Goal: Task Accomplishment & Management: Use online tool/utility

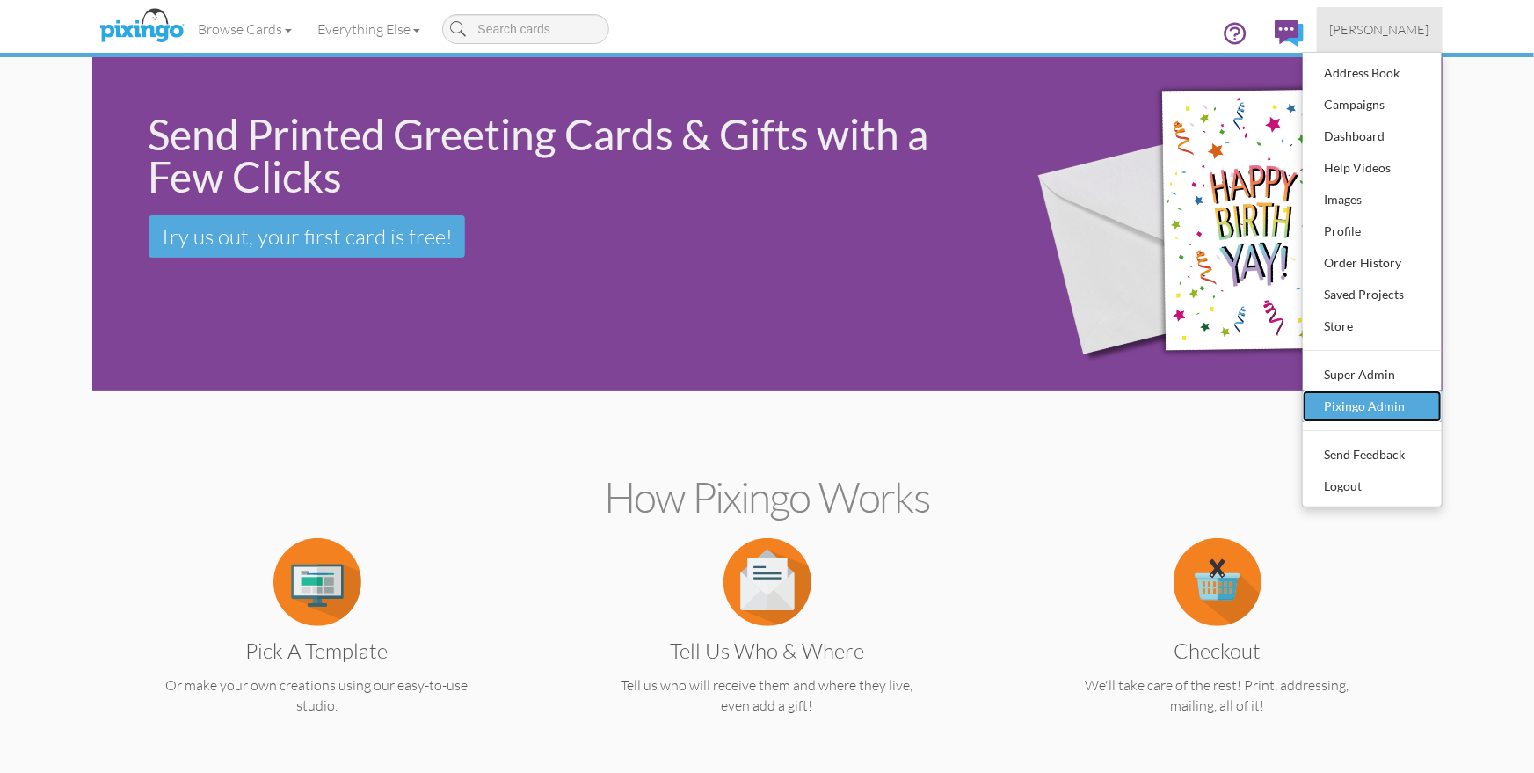
click at [1392, 401] on div "Pixingo Admin" at bounding box center [1373, 406] width 104 height 26
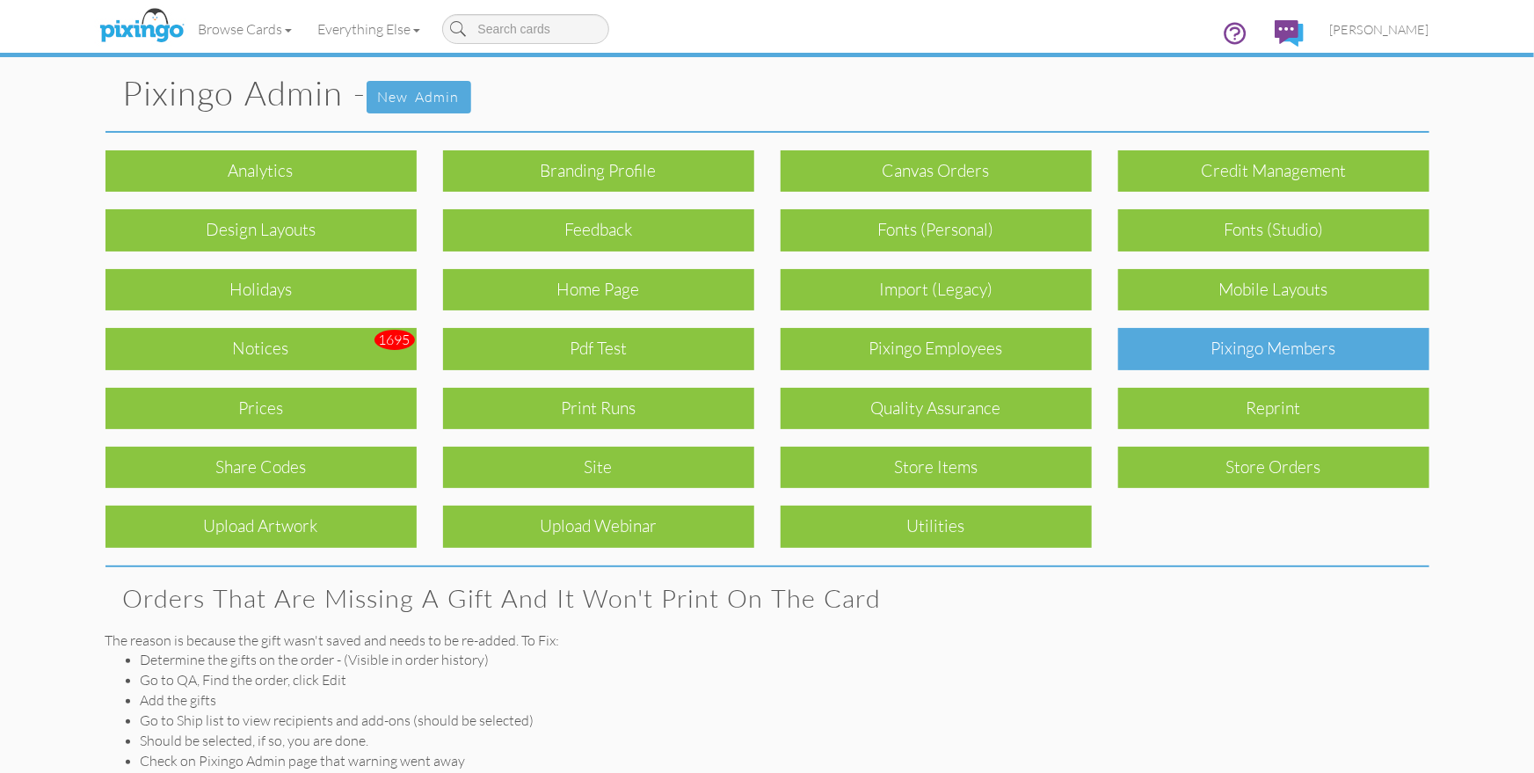
click at [1281, 337] on div "Pixingo Members" at bounding box center [1273, 348] width 311 height 41
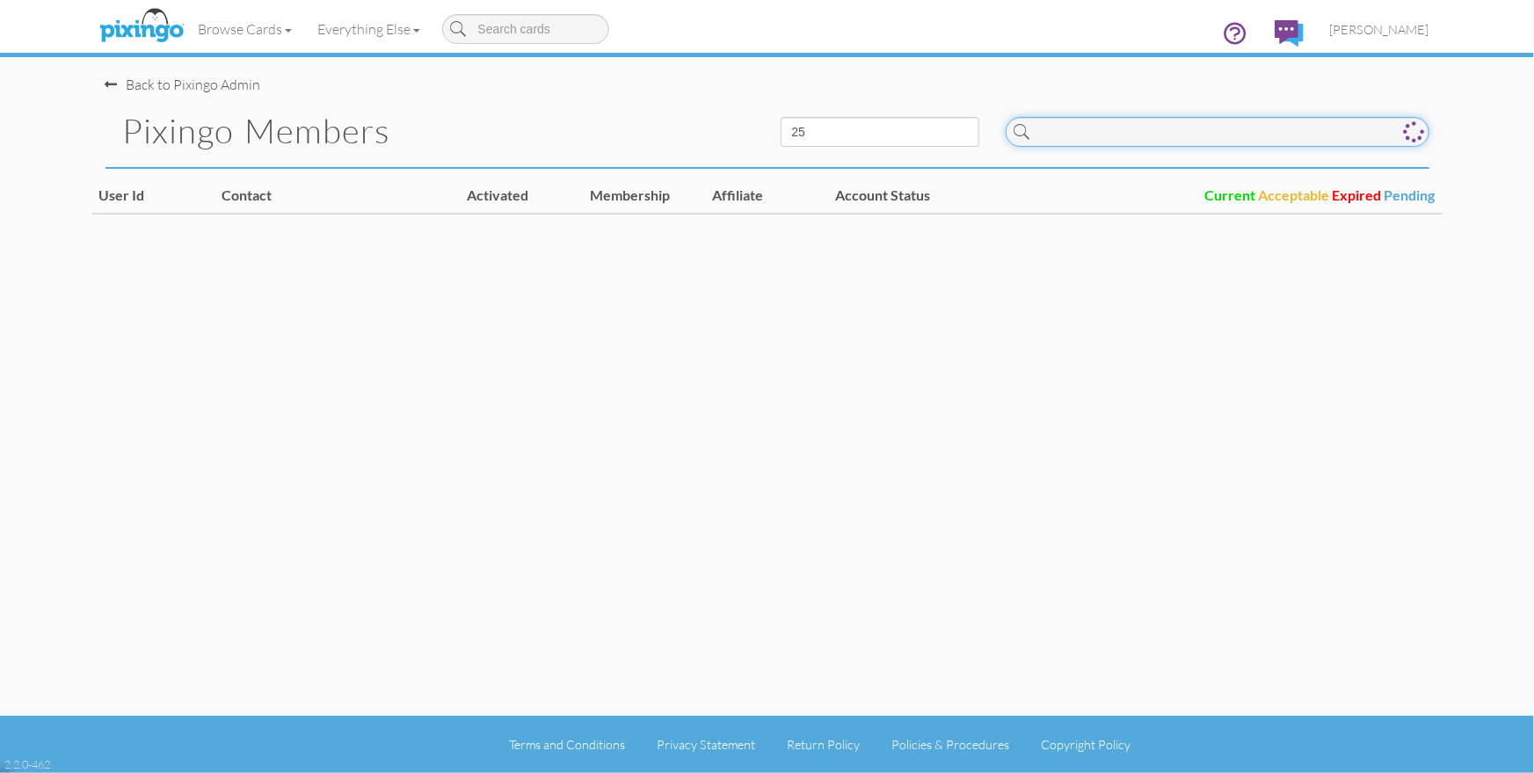
click at [1066, 141] on input at bounding box center [1218, 132] width 424 height 30
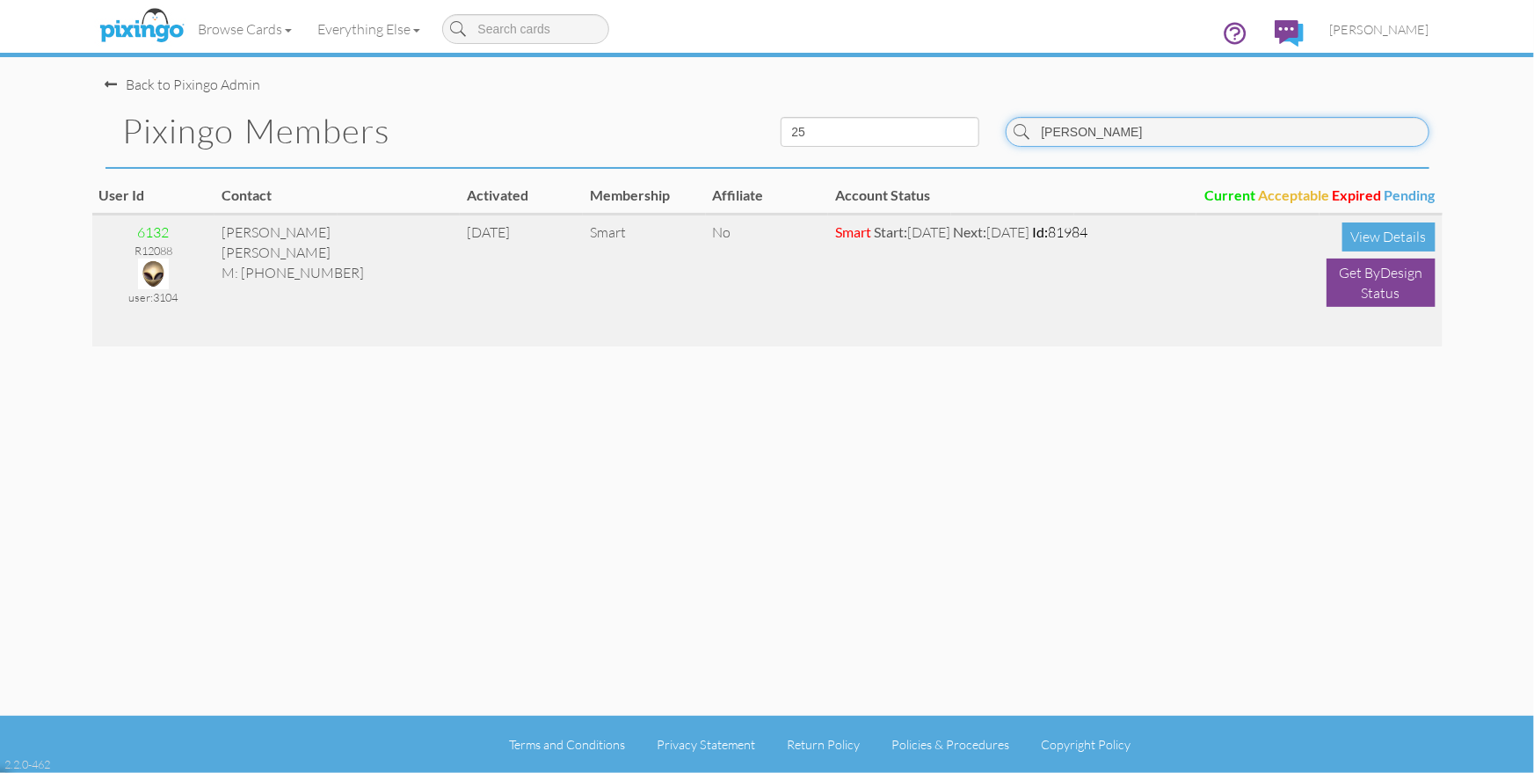
type input "[PERSON_NAME]"
click at [158, 268] on img at bounding box center [153, 274] width 31 height 31
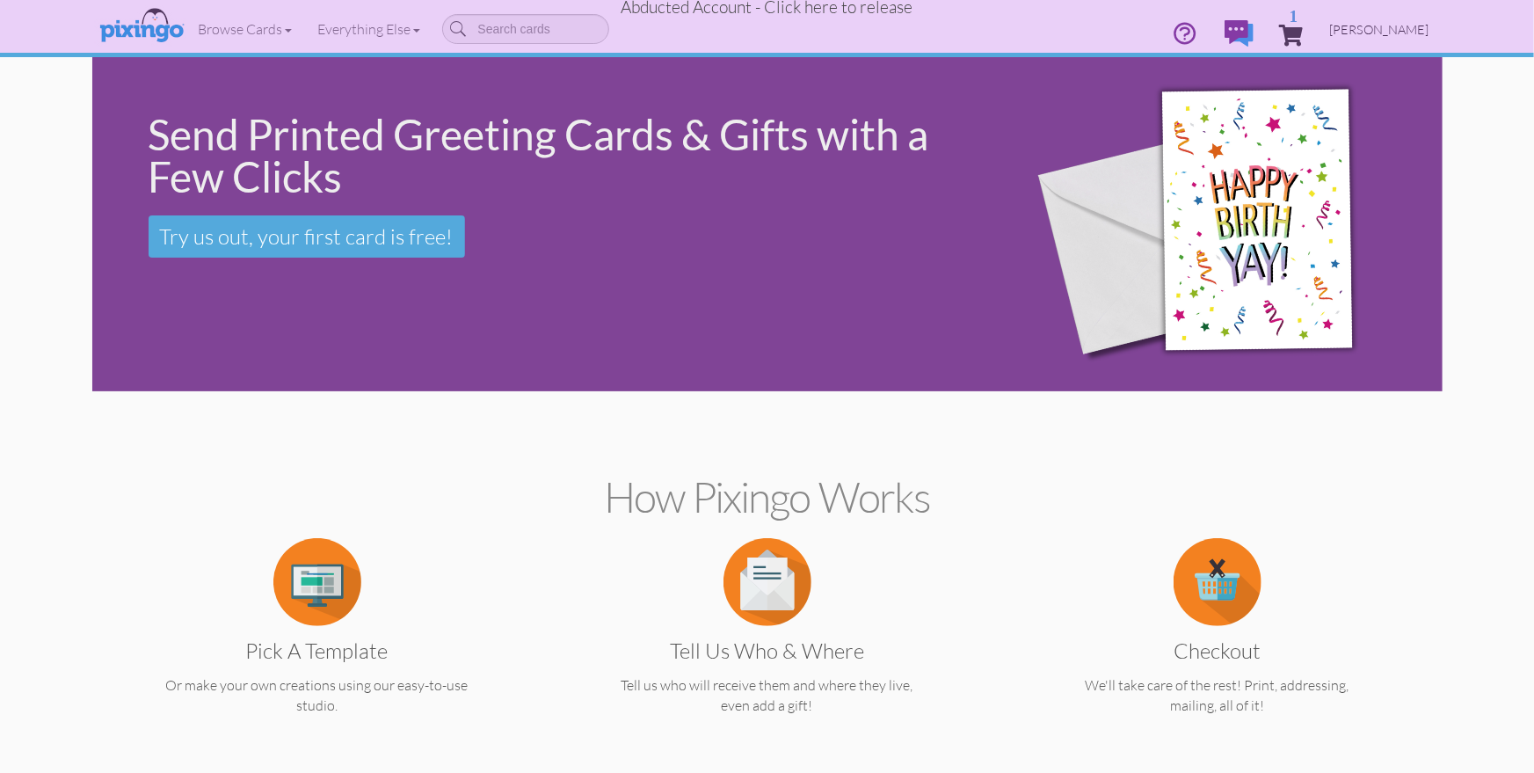
click at [1377, 32] on span "[PERSON_NAME]" at bounding box center [1379, 29] width 99 height 15
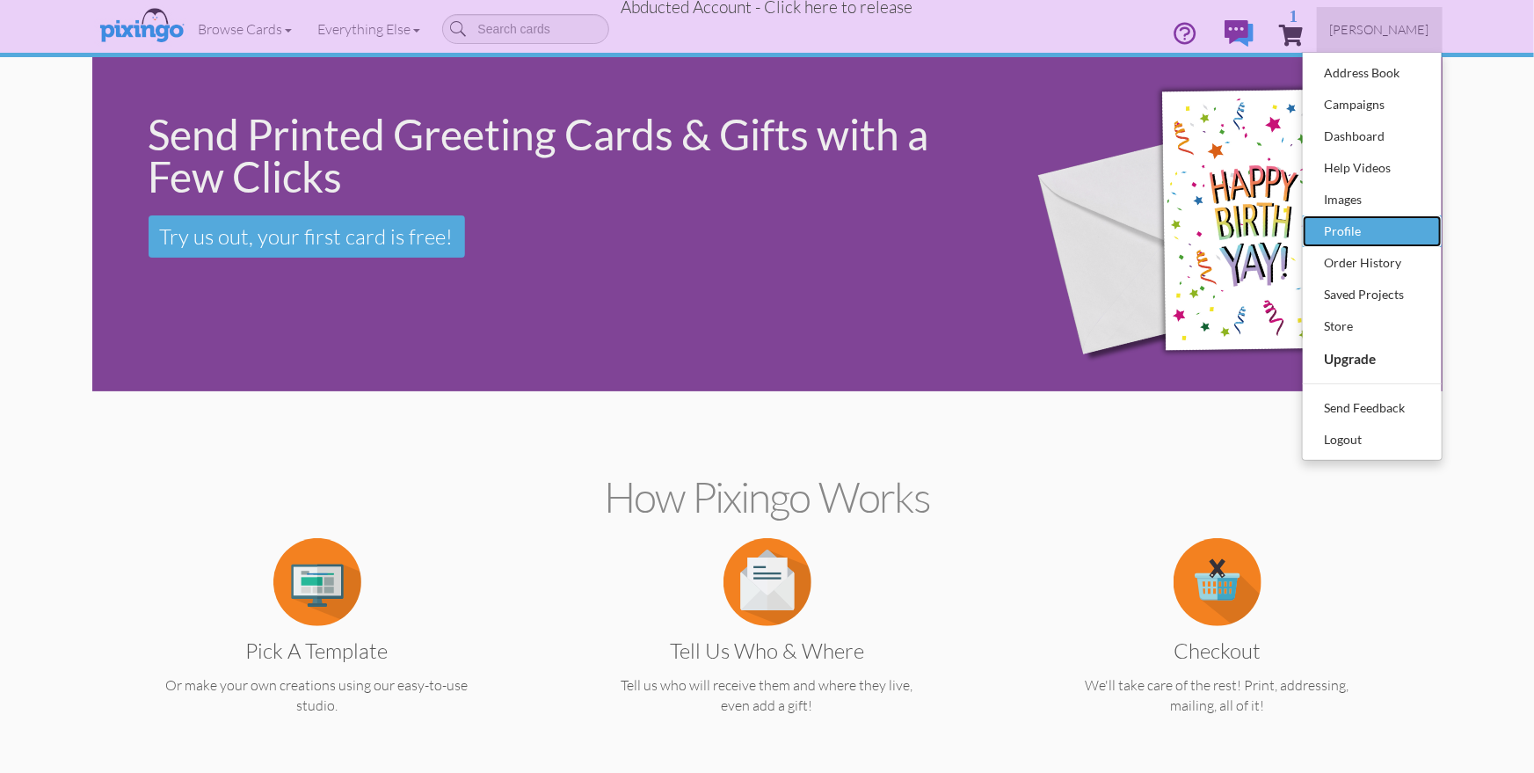
click at [1337, 234] on div "Profile" at bounding box center [1373, 231] width 104 height 26
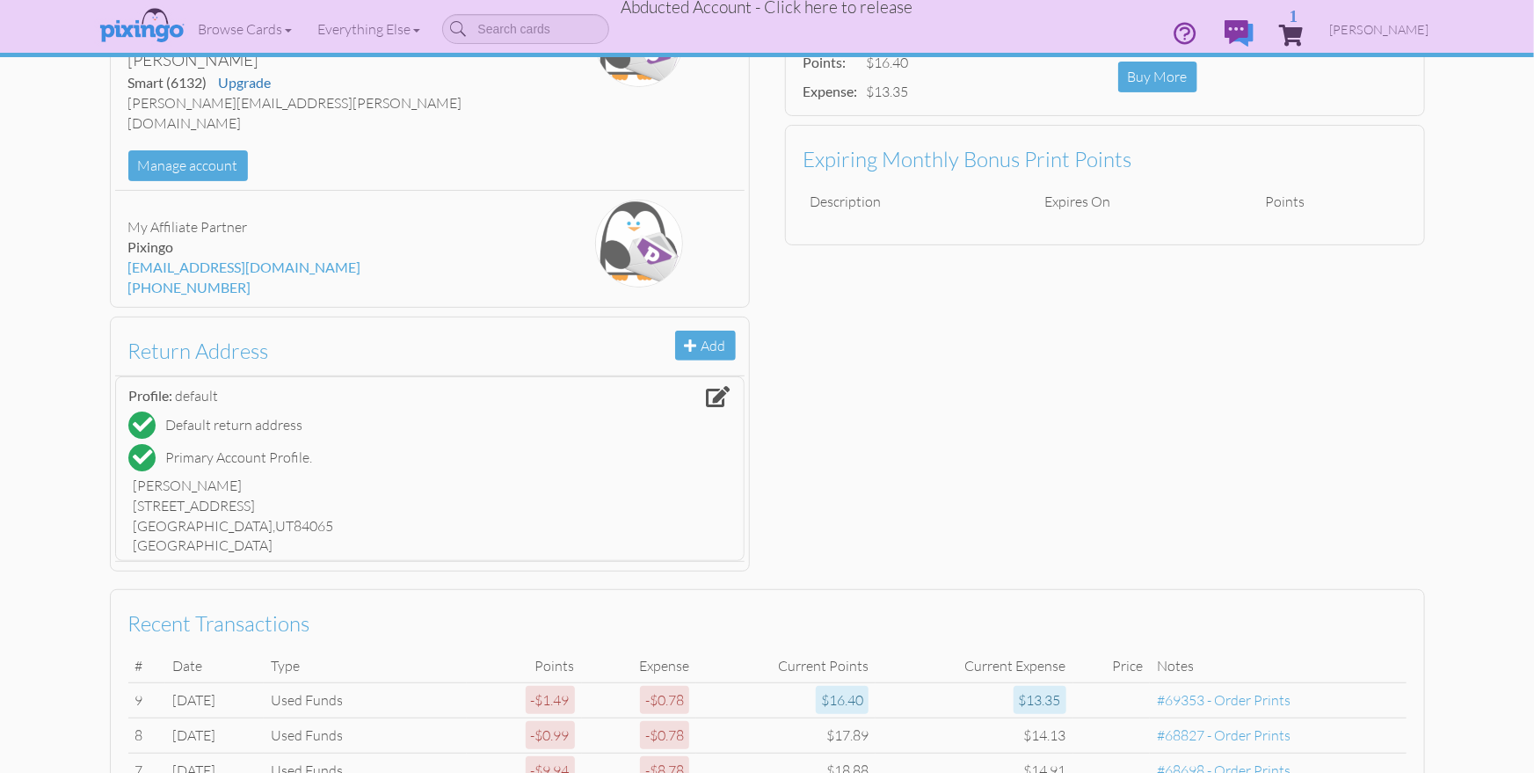
scroll to position [243, 0]
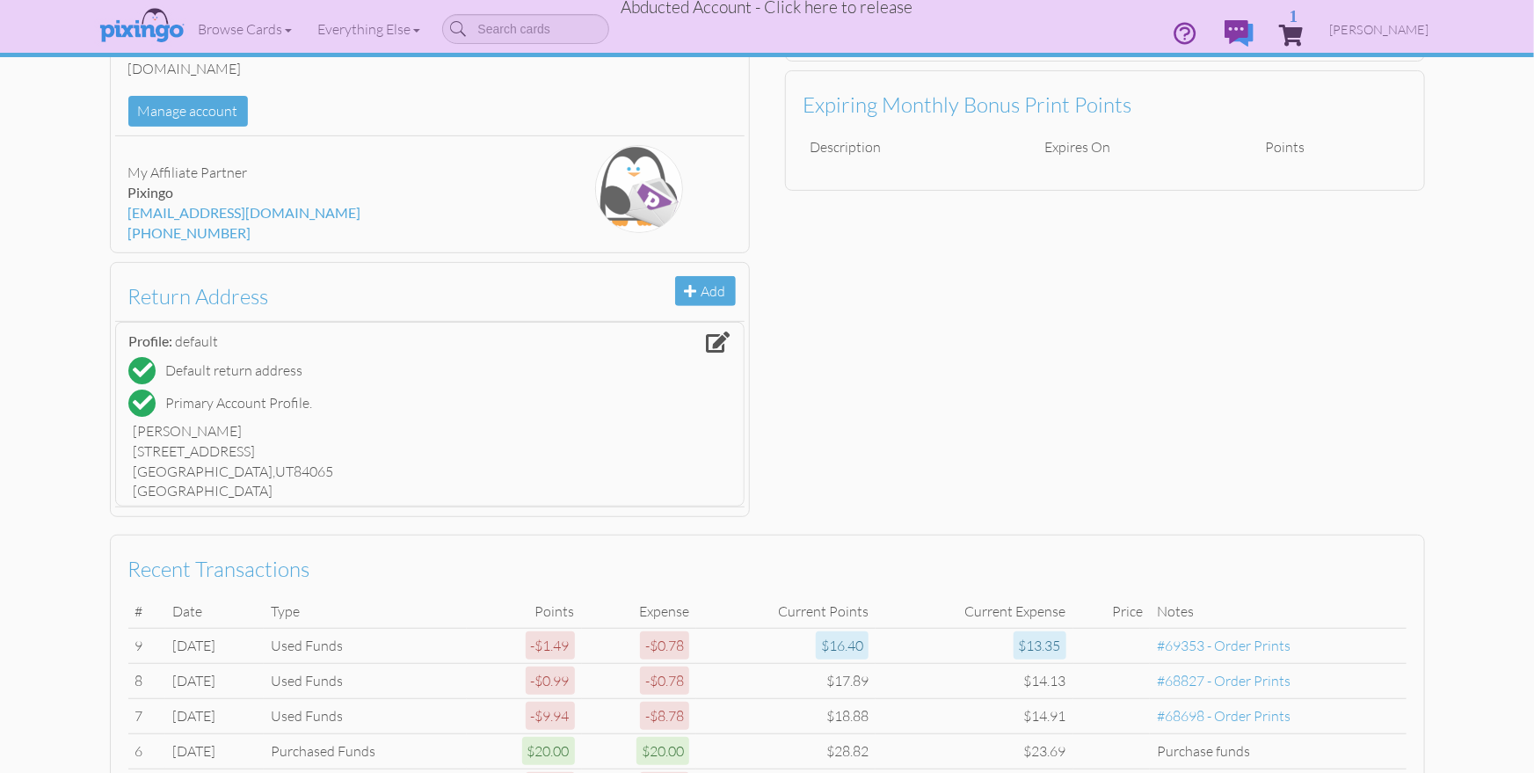
click at [1318, 339] on div "Account [PERSON_NAME] Smart (6132) Upgrade [PERSON_NAME][EMAIL_ADDRESS][PERSON_…" at bounding box center [767, 226] width 1351 height 600
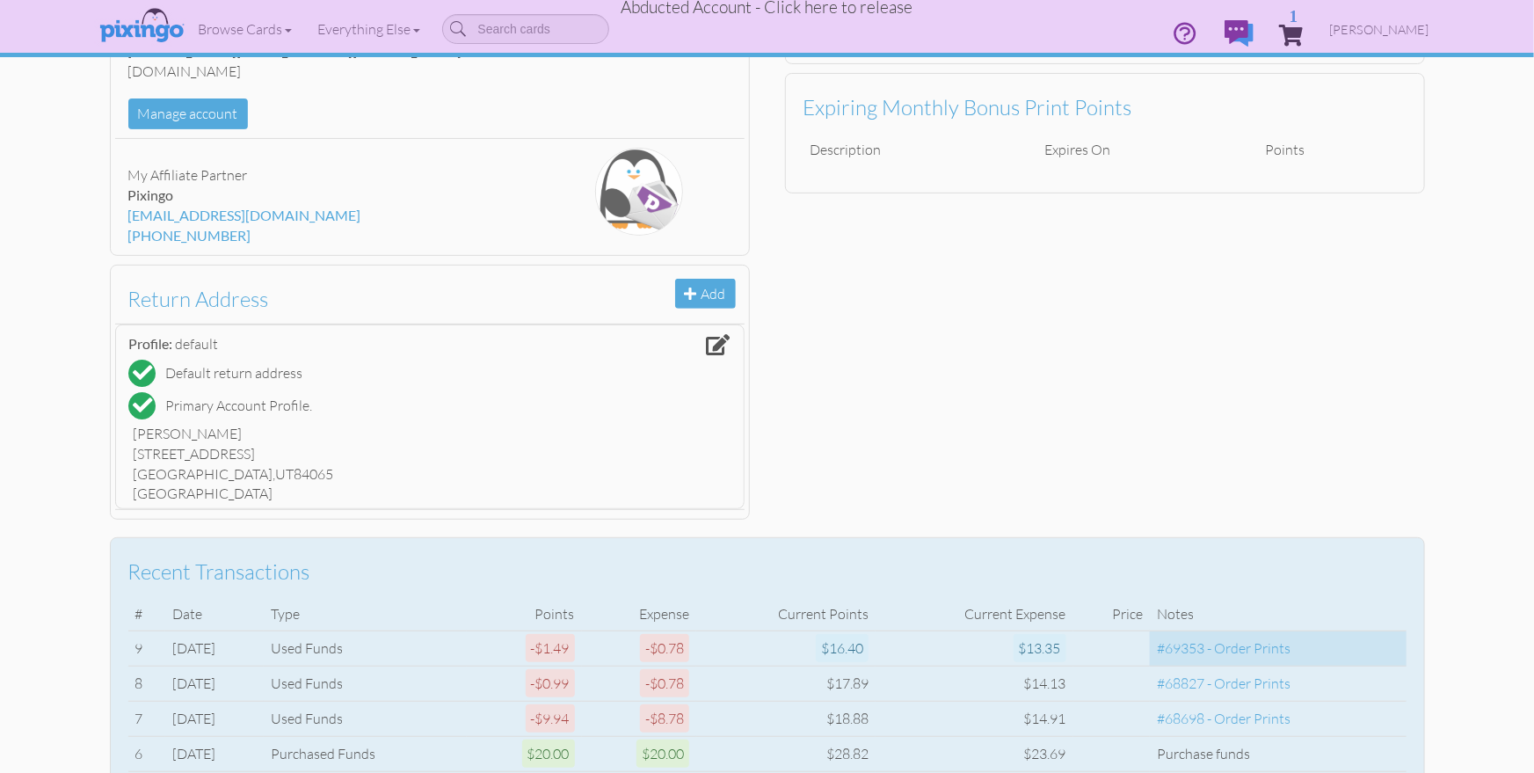
scroll to position [0, 0]
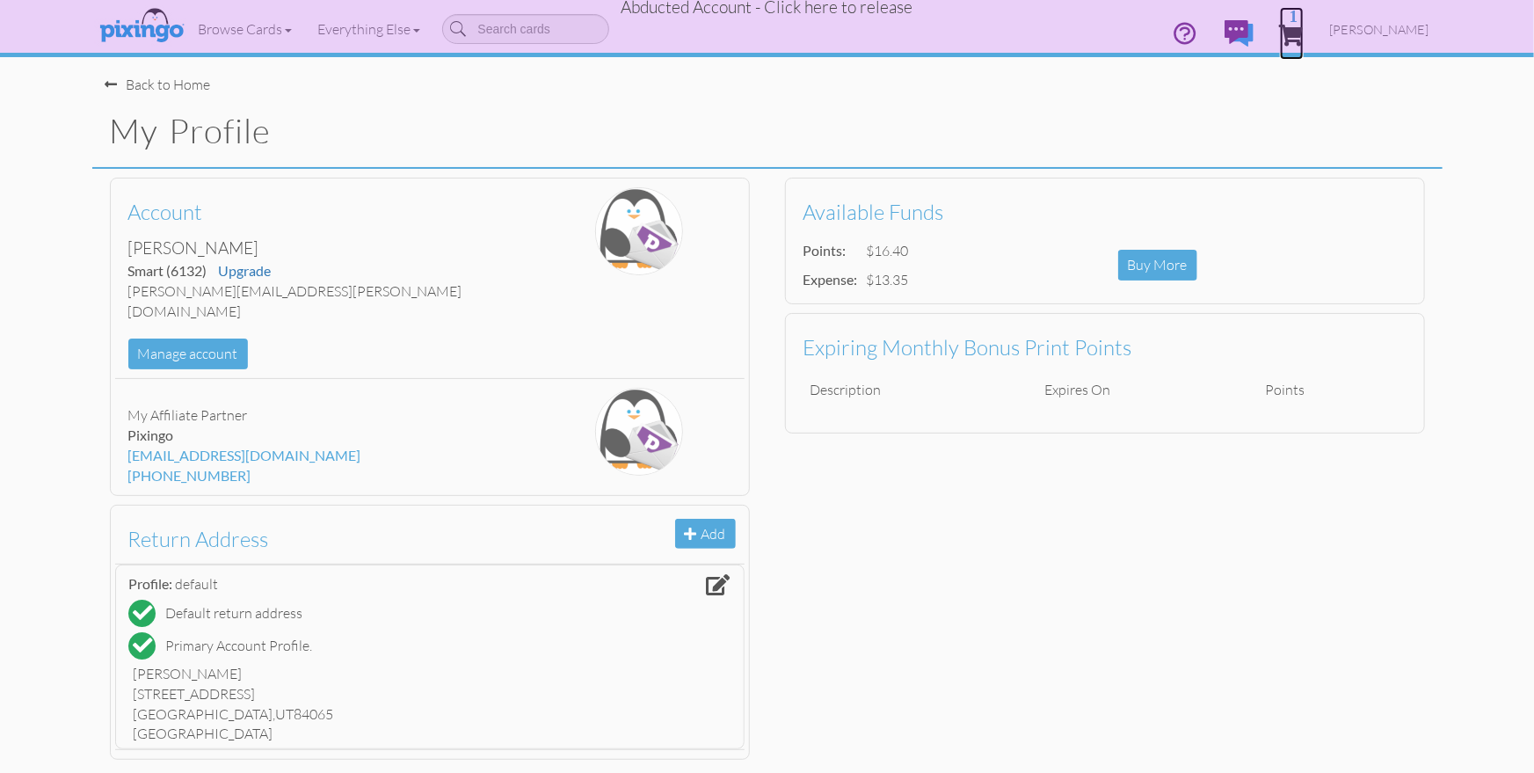
click at [1304, 28] on span "1" at bounding box center [1292, 35] width 24 height 21
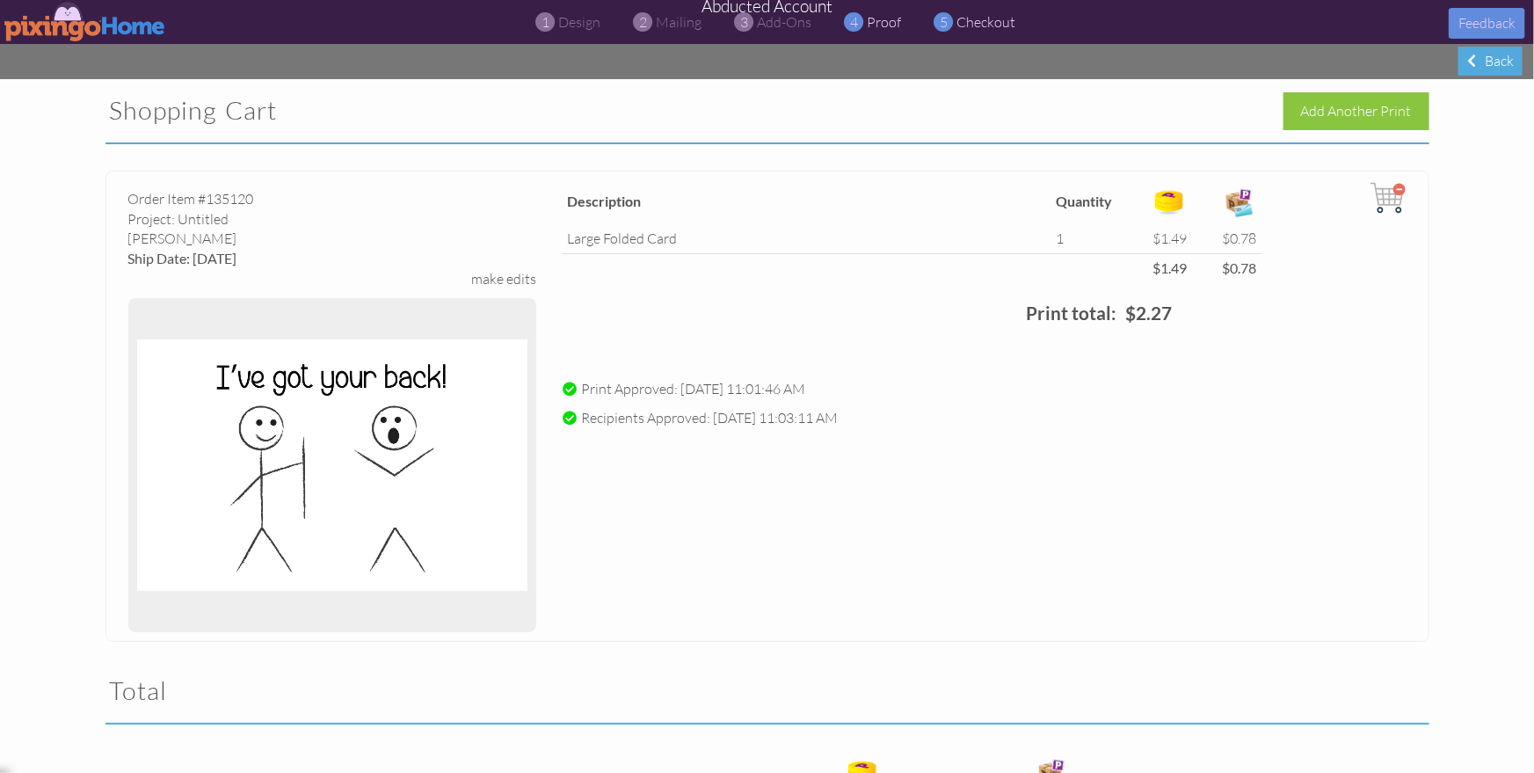
click at [878, 25] on span "proof" at bounding box center [885, 22] width 34 height 18
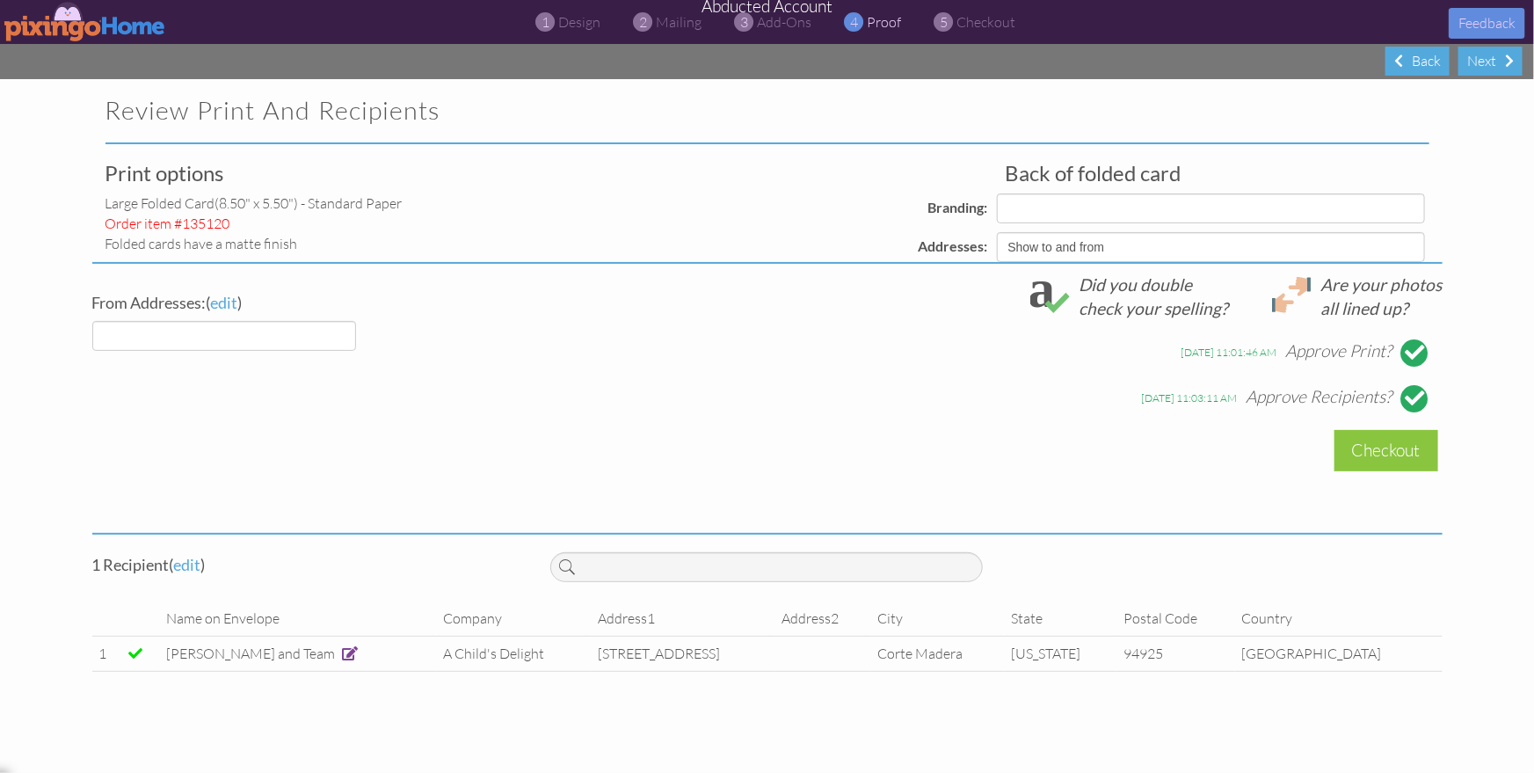
select select "object:57055"
select select "object:57065"
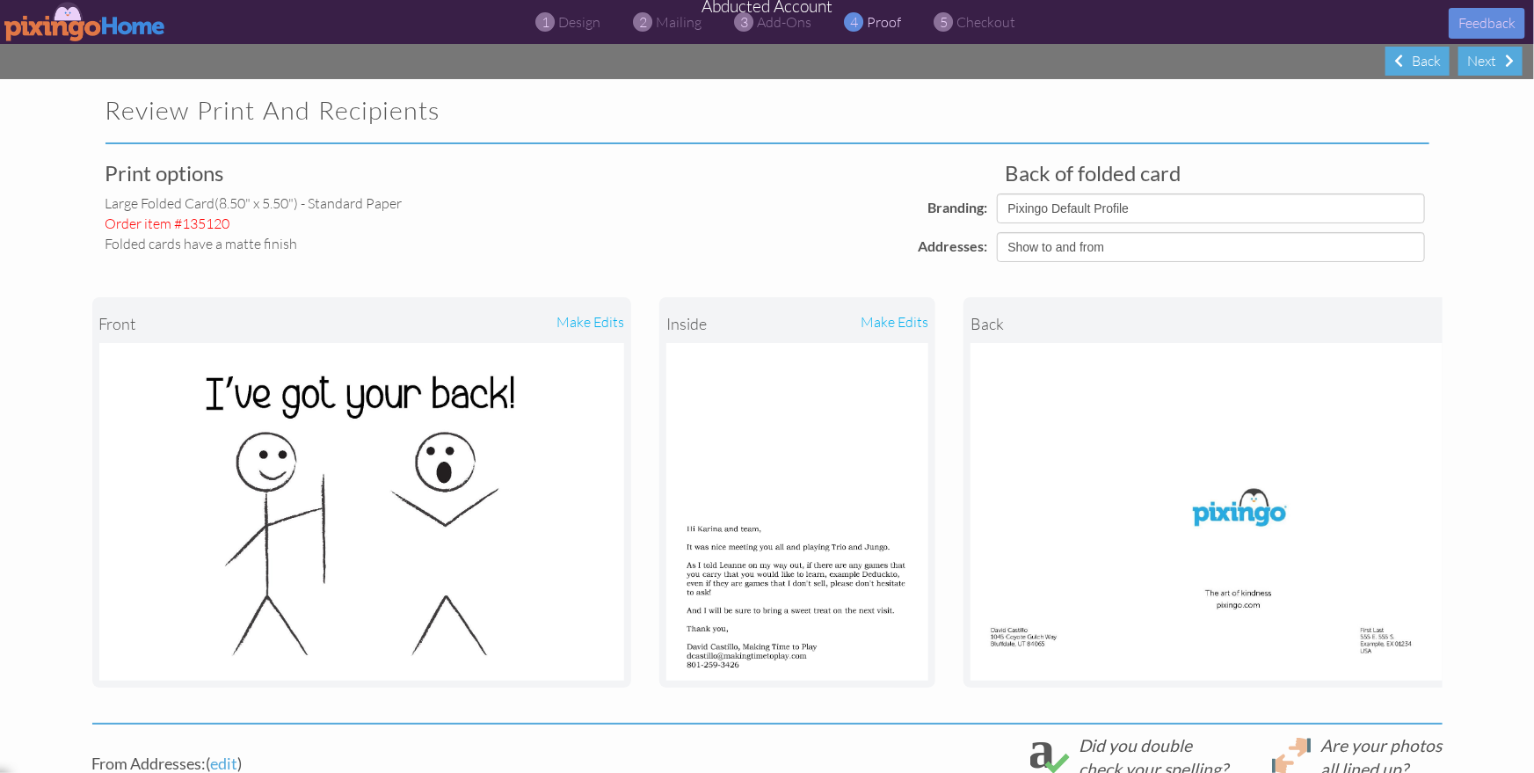
click at [816, 204] on div "Branding:" at bounding box center [774, 207] width 437 height 29
click at [45, 24] on img at bounding box center [85, 22] width 162 height 40
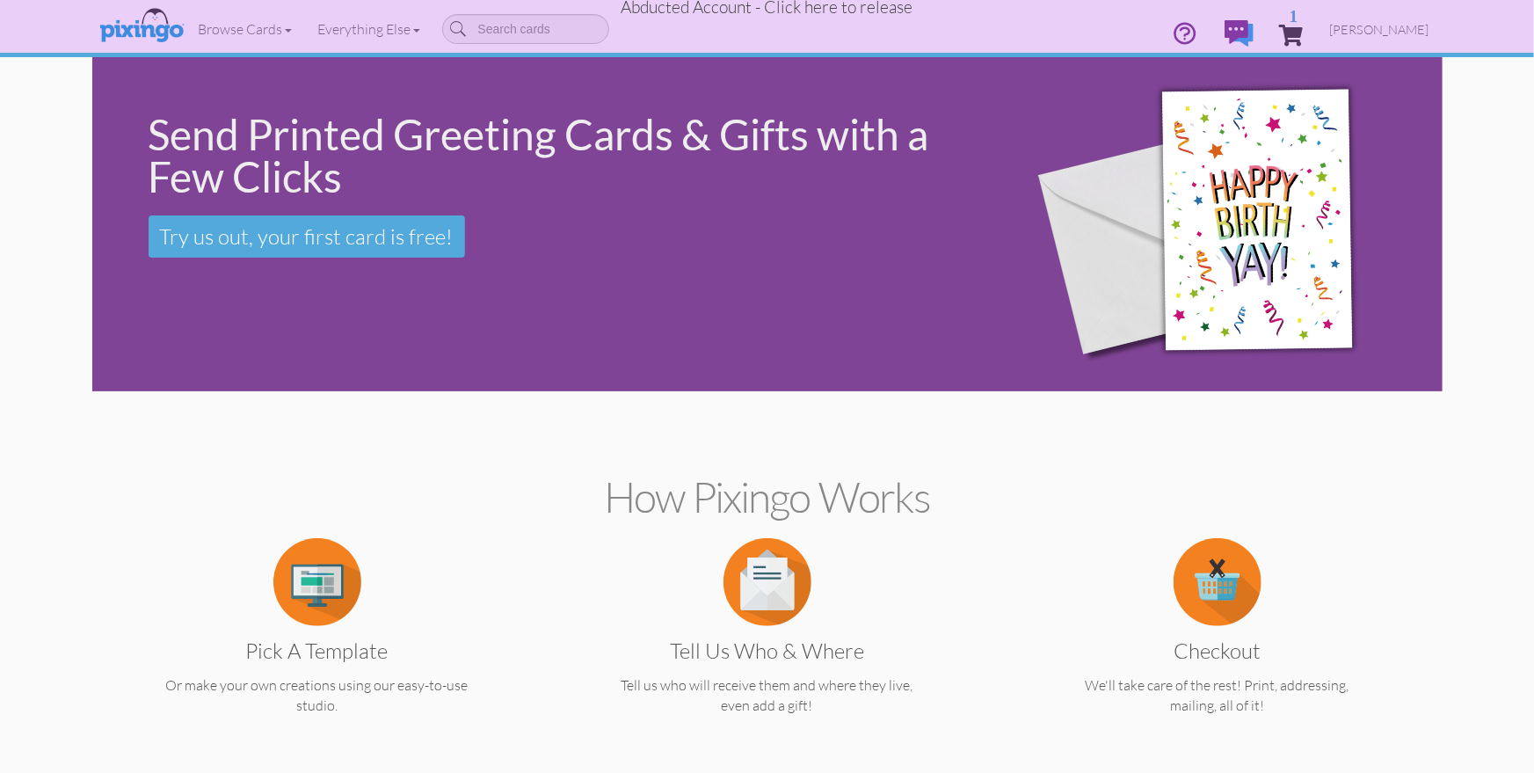
click at [821, 8] on span "Abducted Account - Click here to release" at bounding box center [768, 6] width 292 height 21
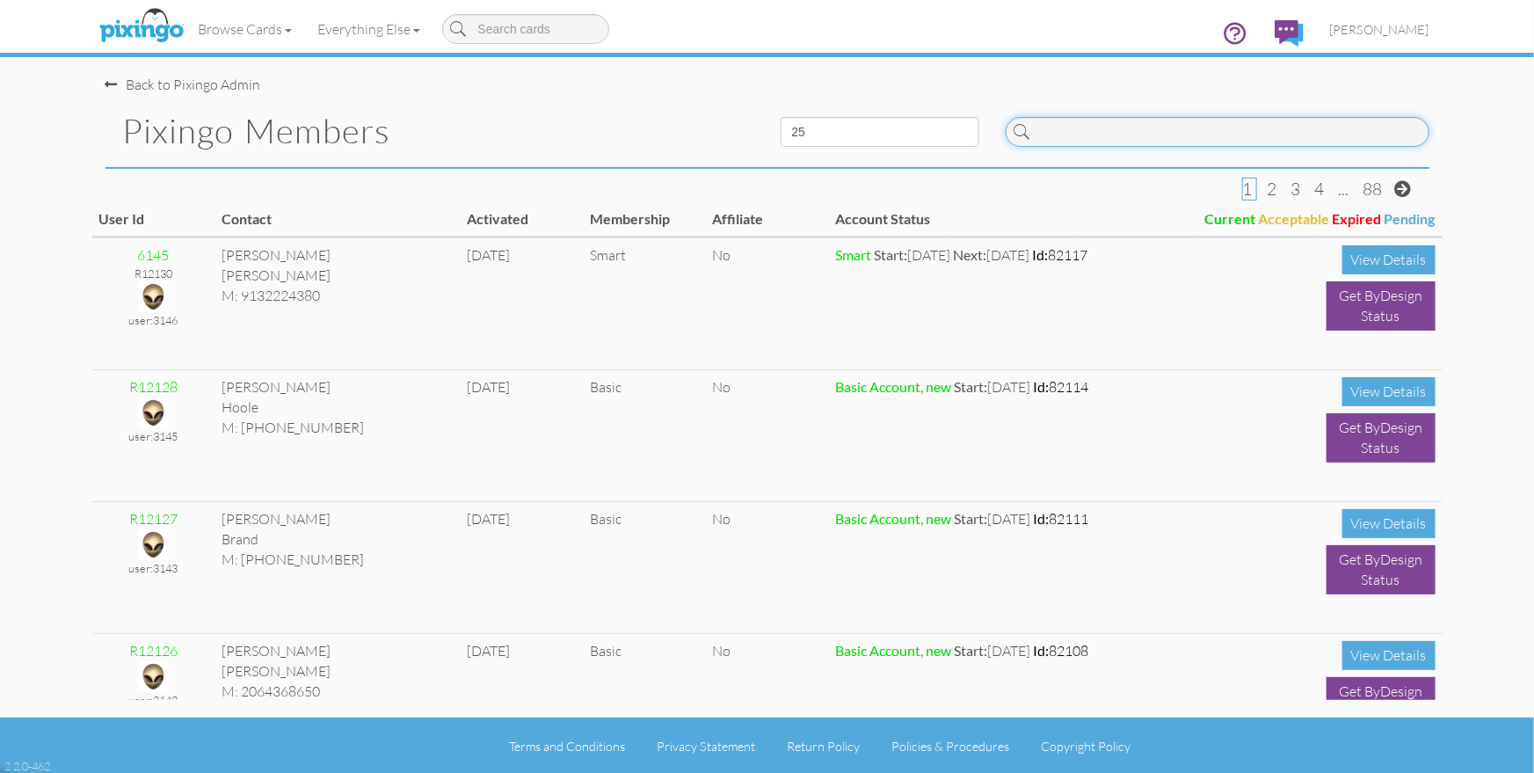
click at [1080, 129] on input at bounding box center [1218, 132] width 424 height 30
click at [1396, 20] on link "[PERSON_NAME]" at bounding box center [1380, 29] width 126 height 45
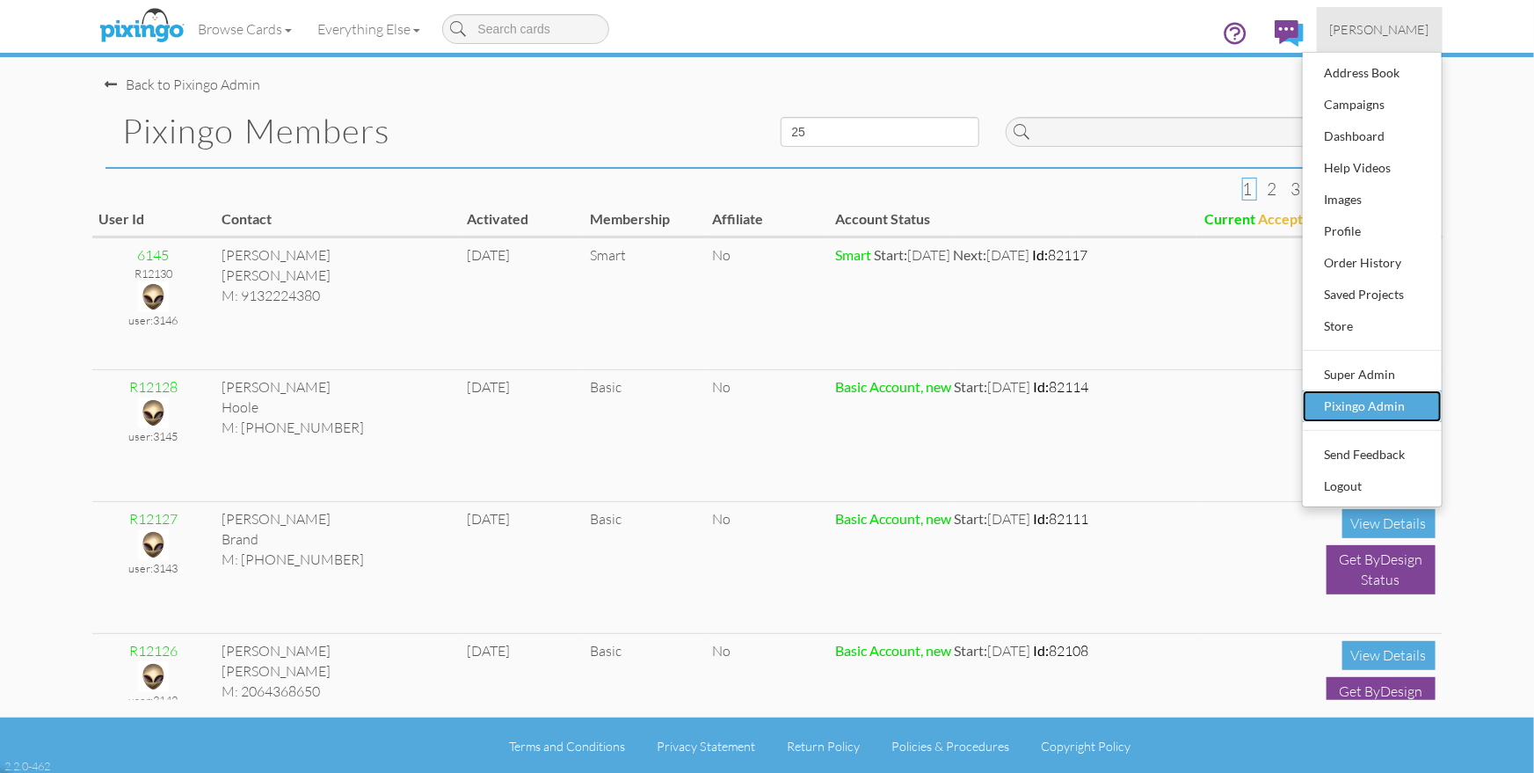
click at [1397, 403] on div "Pixingo Admin" at bounding box center [1373, 406] width 104 height 26
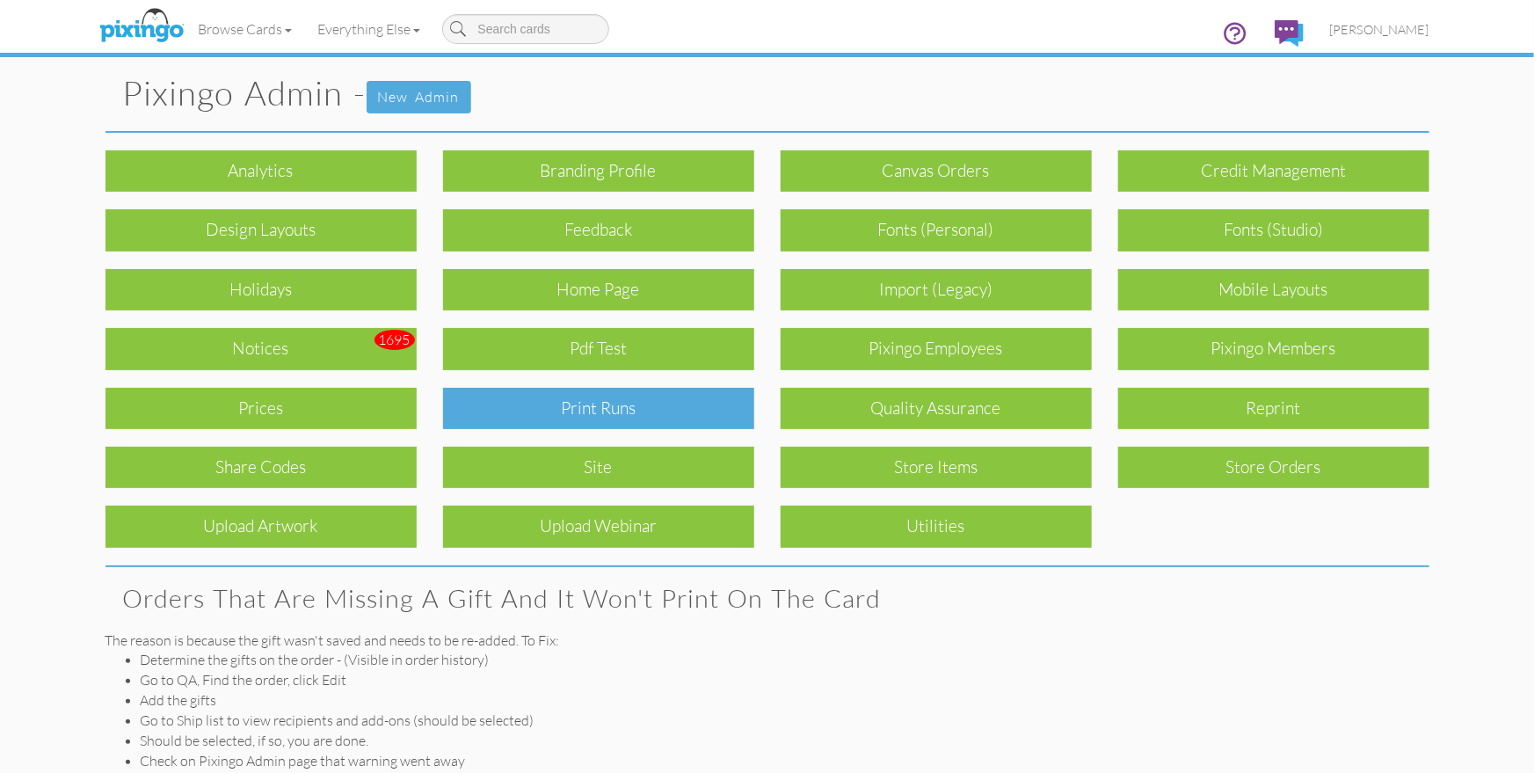
click at [643, 409] on div "Print Runs" at bounding box center [598, 408] width 311 height 41
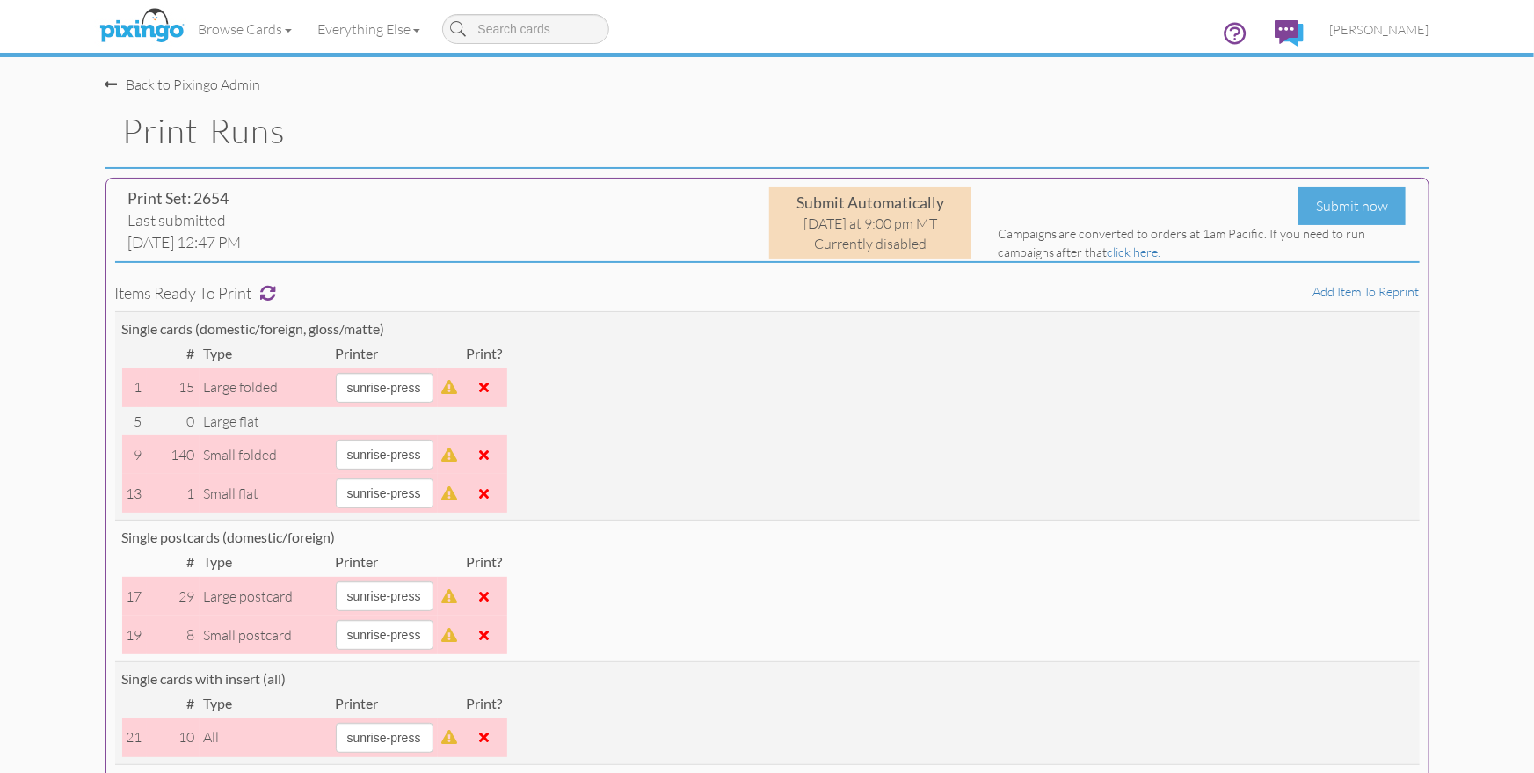
click at [621, 75] on div "Back to Pixingo Admin" at bounding box center [774, 76] width 1337 height 38
click at [1386, 33] on span "[PERSON_NAME]" at bounding box center [1379, 29] width 99 height 15
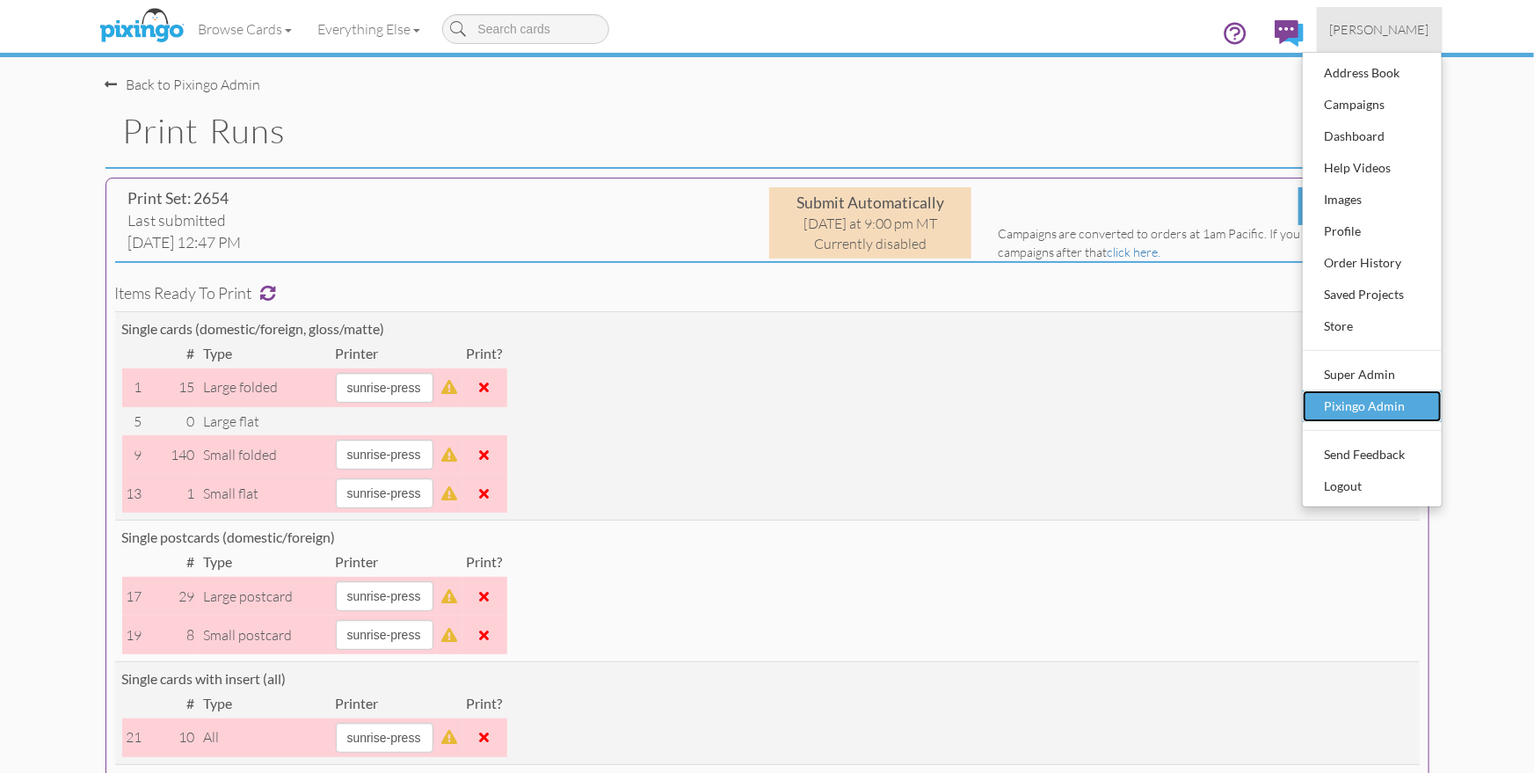
click at [1358, 403] on div "Pixingo Admin" at bounding box center [1373, 406] width 104 height 26
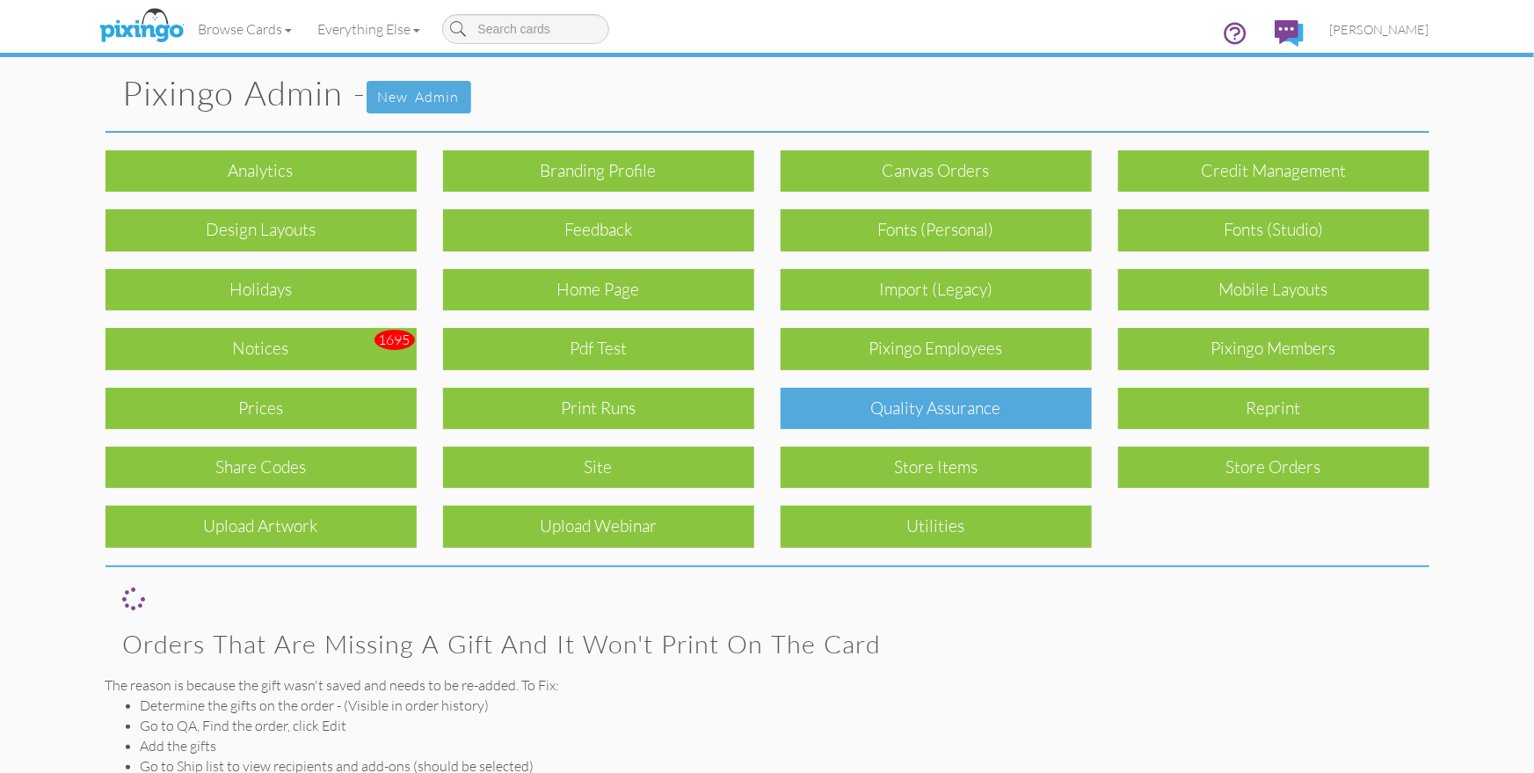
click at [888, 419] on div "Quality Assurance" at bounding box center [936, 408] width 311 height 41
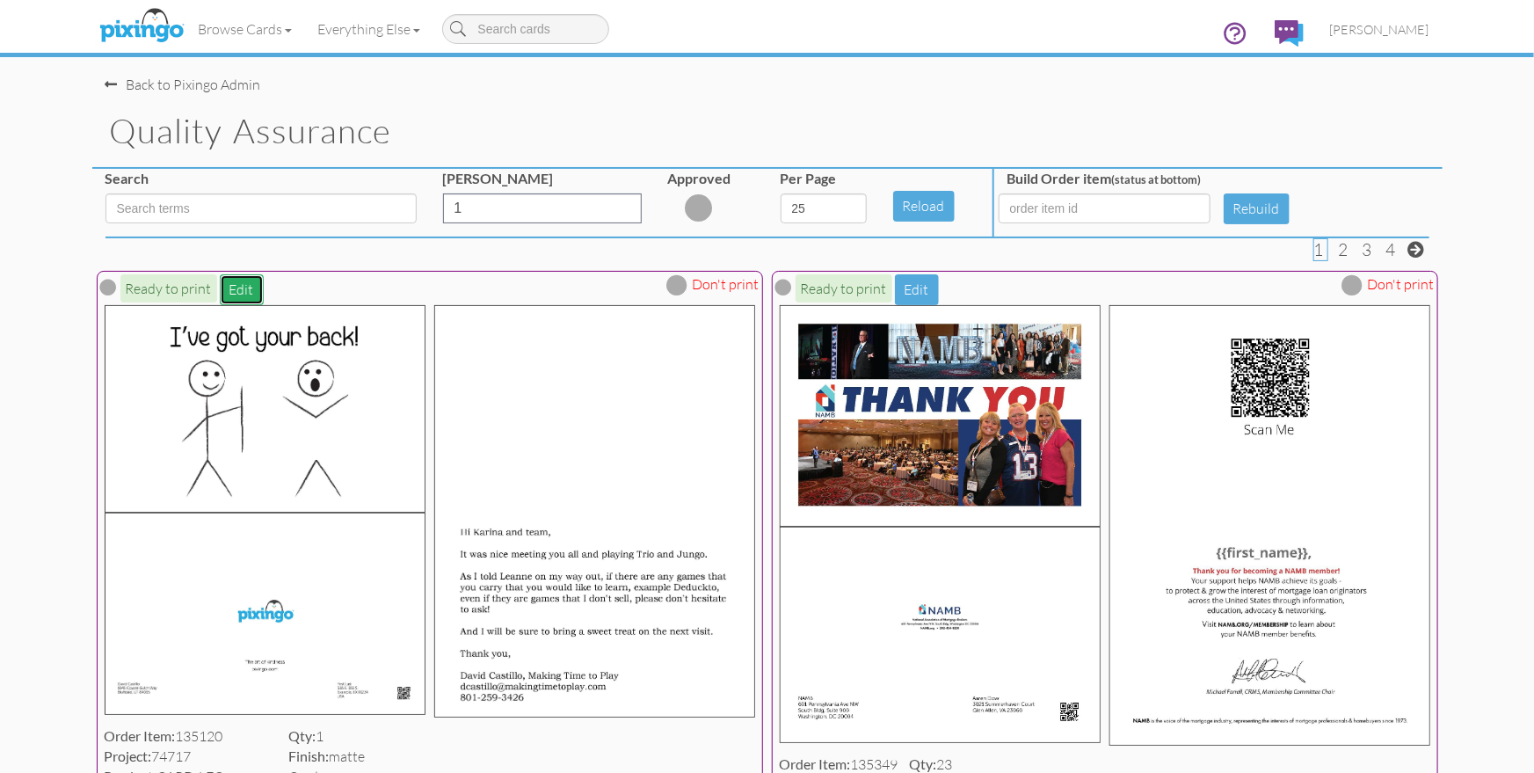
click at [242, 288] on button "Edit" at bounding box center [242, 289] width 44 height 31
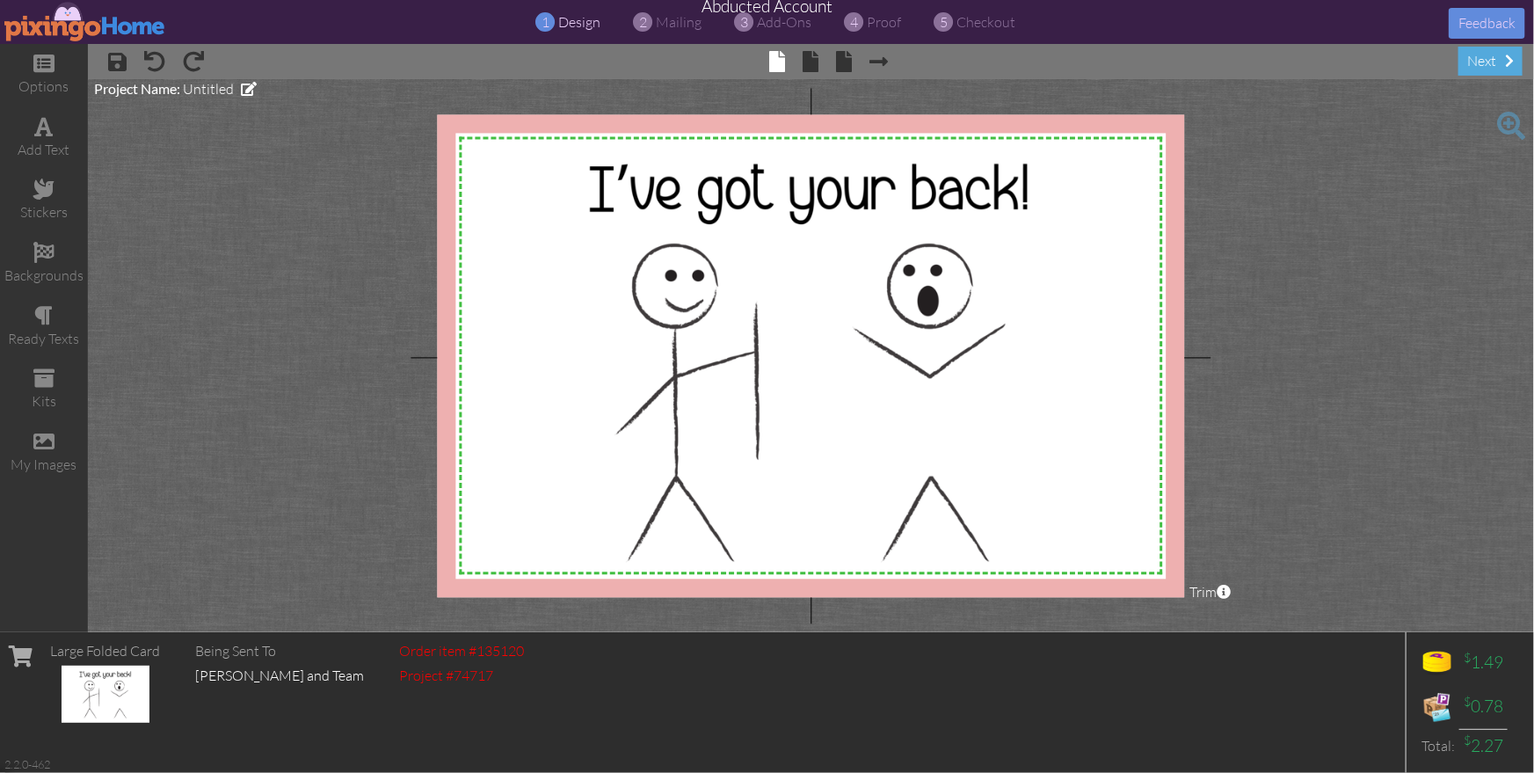
click at [93, 20] on img at bounding box center [85, 22] width 162 height 40
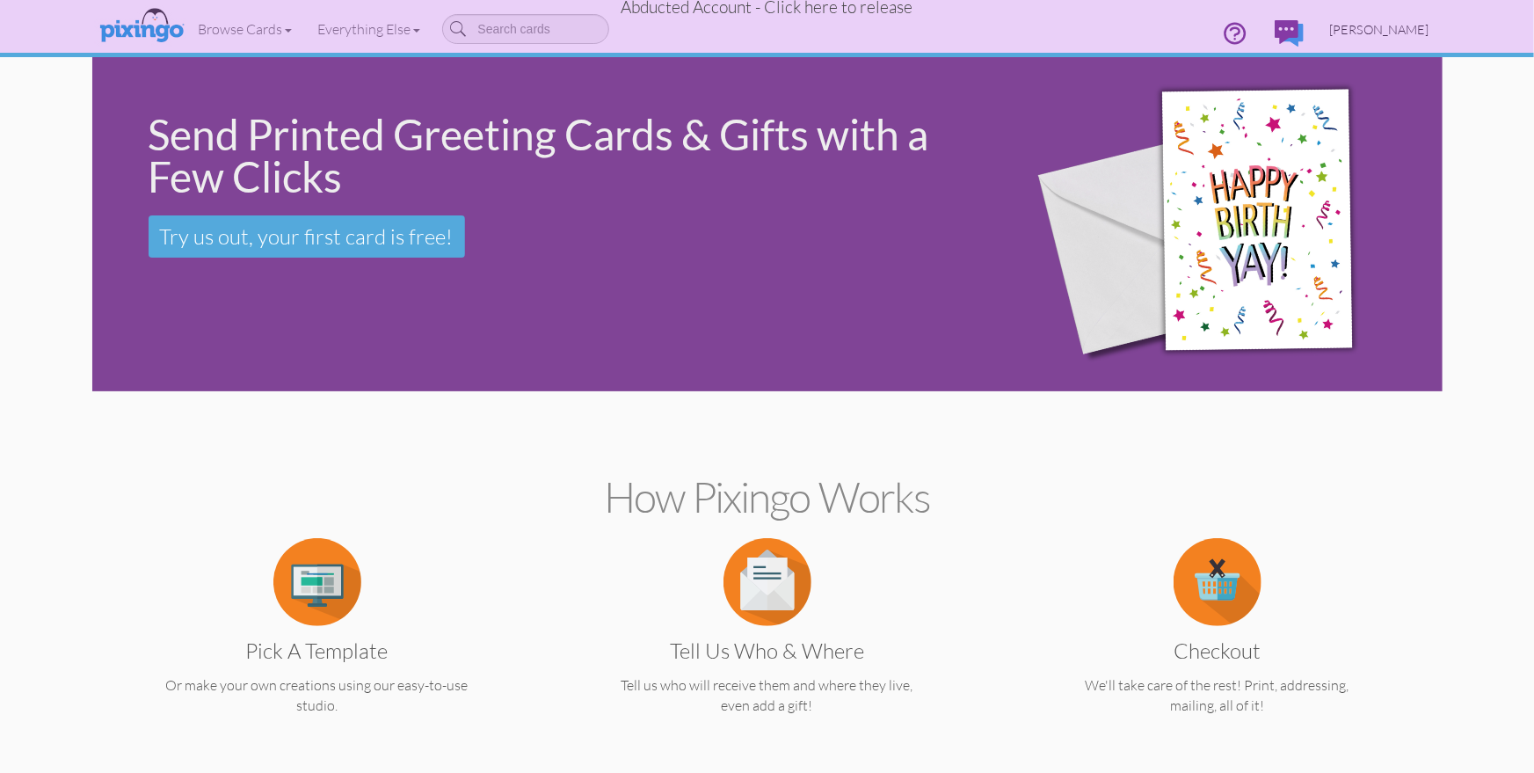
click at [1423, 24] on span "[PERSON_NAME]" at bounding box center [1379, 29] width 99 height 15
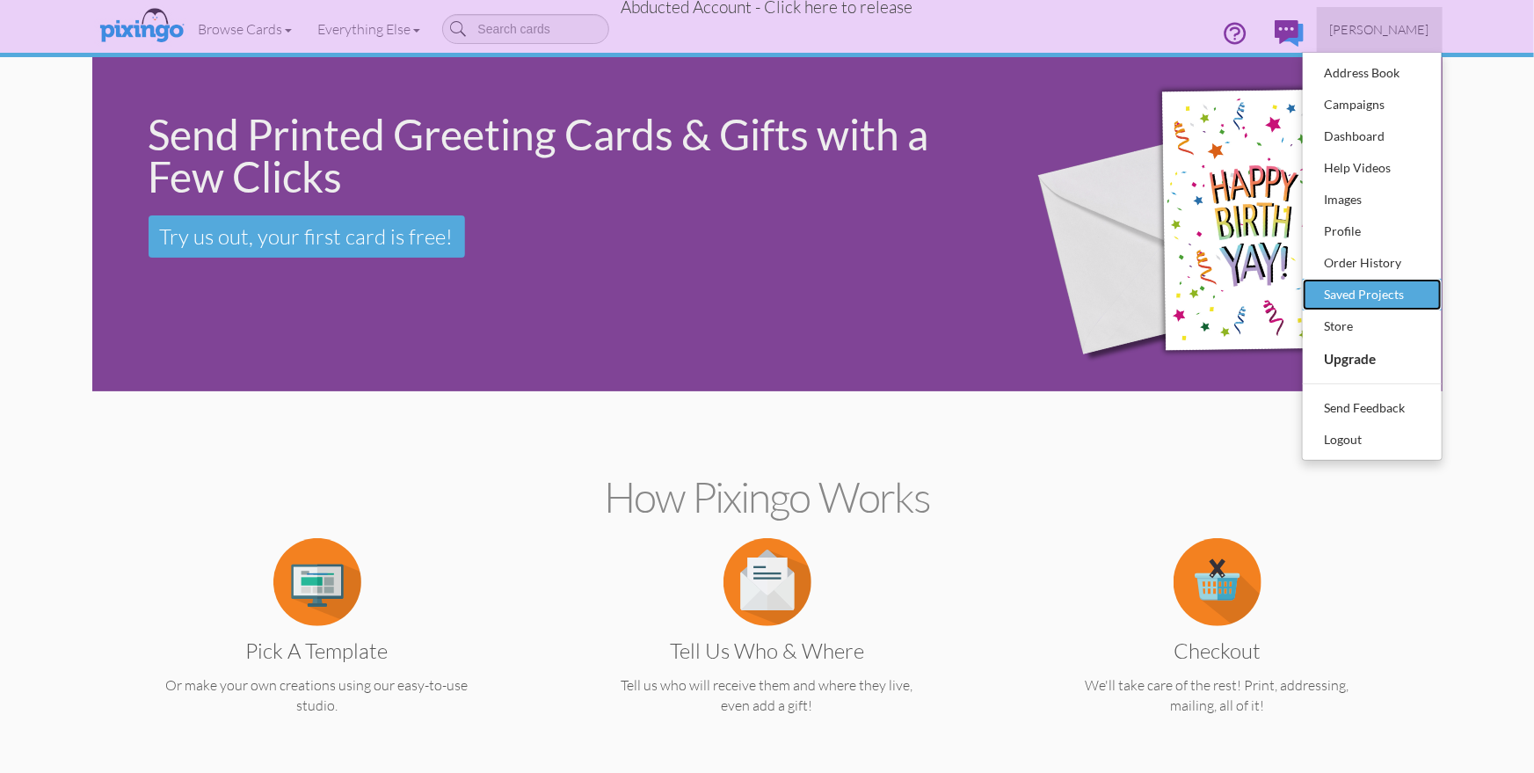
click at [1376, 295] on div "Saved Projects" at bounding box center [1373, 294] width 104 height 26
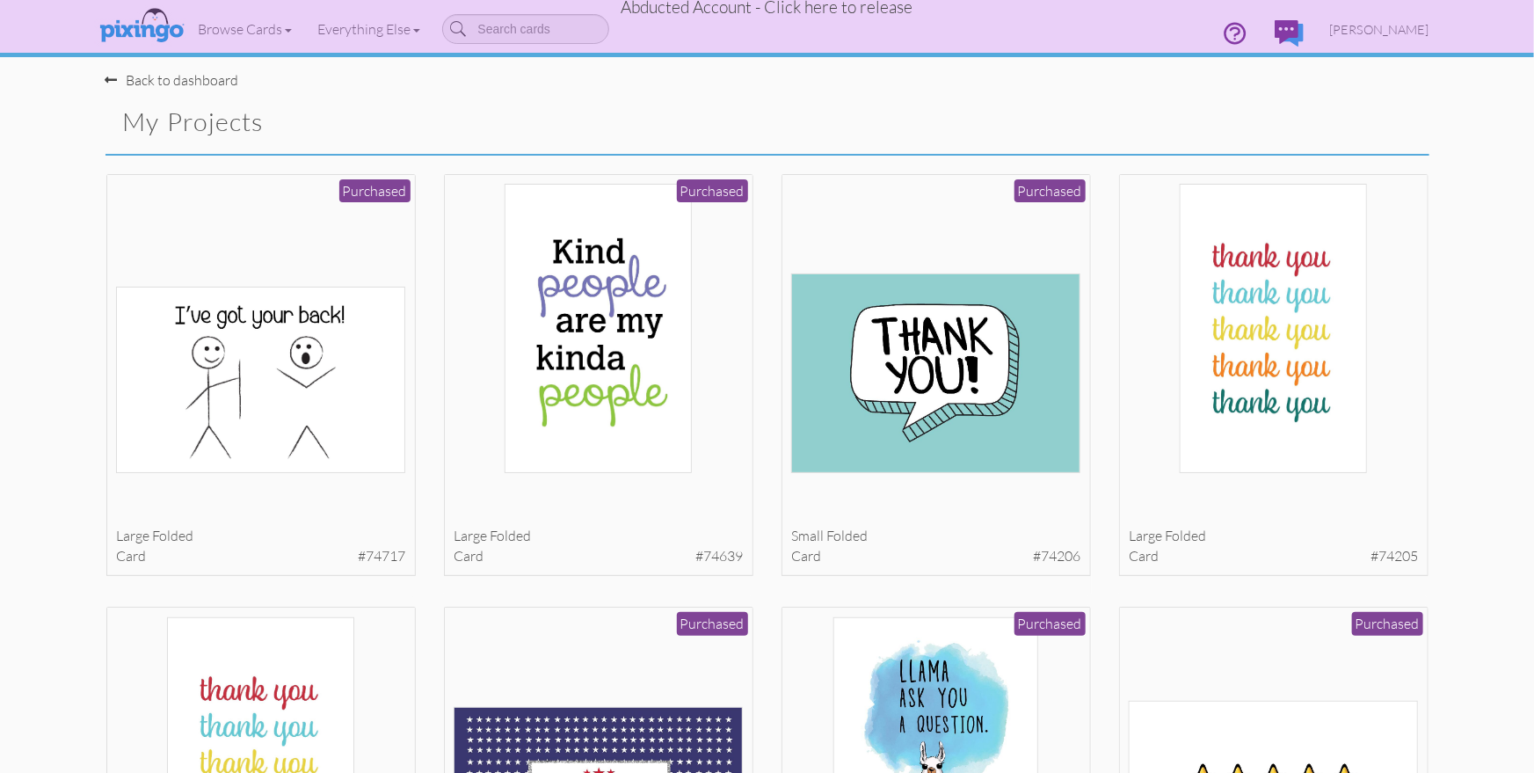
click at [806, 16] on span "Abducted Account - Click here to release" at bounding box center [768, 6] width 292 height 21
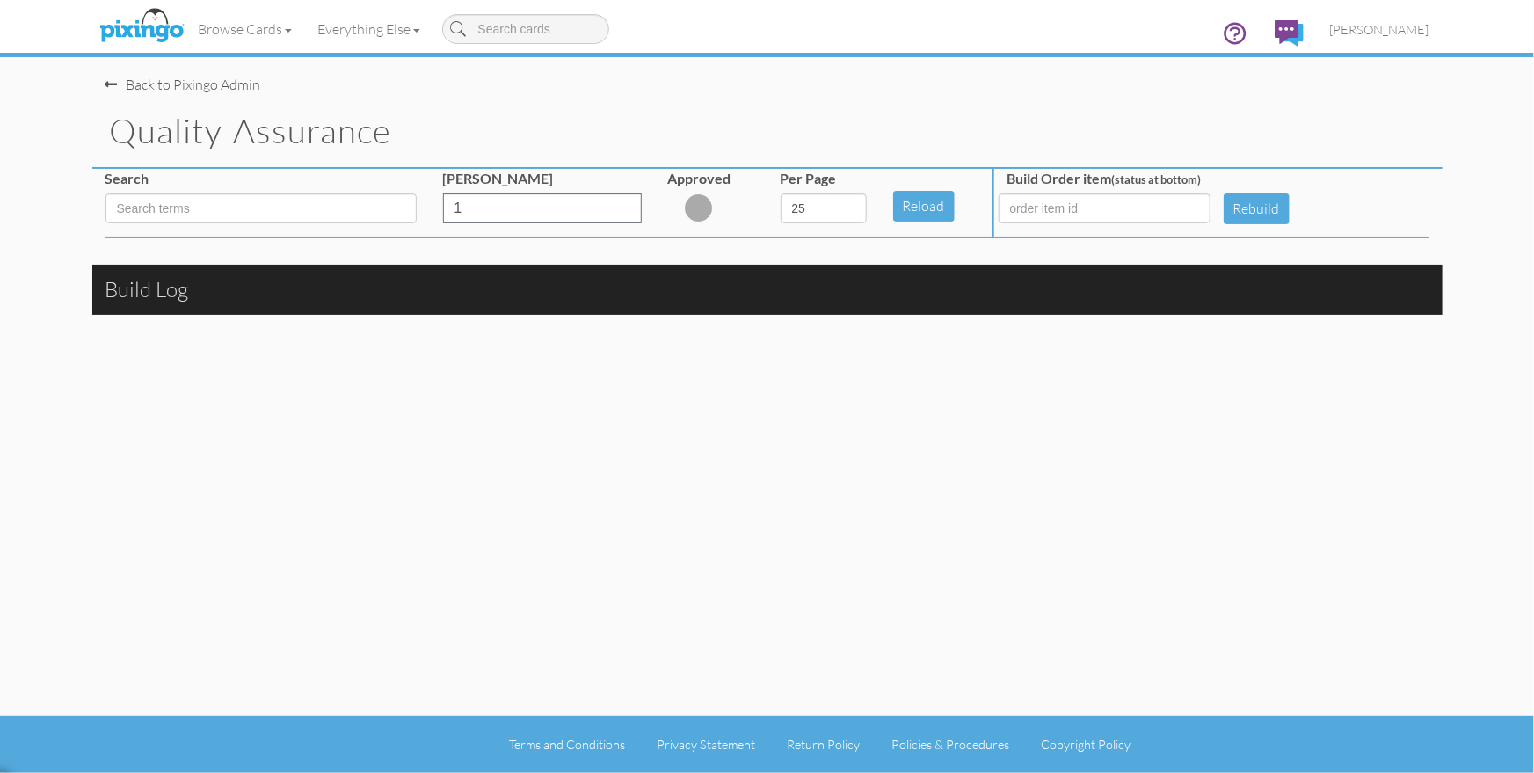
click at [1125, 68] on div "Browse Cards Business Accounting Automotive Chiropractor Customer Dental Financ…" at bounding box center [768, 34] width 1324 height 69
click at [1370, 25] on span "[PERSON_NAME]" at bounding box center [1379, 29] width 99 height 15
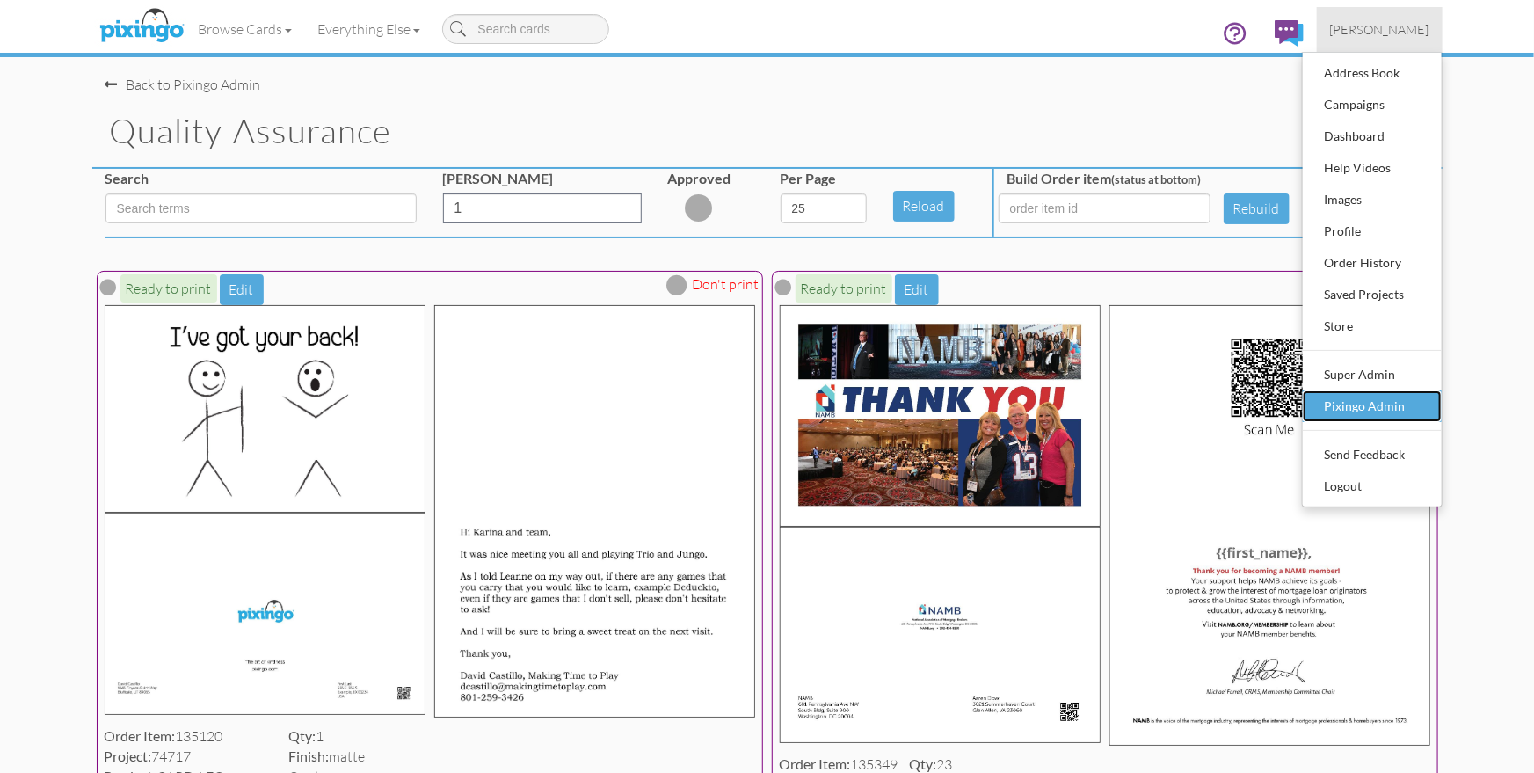
click at [1388, 411] on div "Pixingo Admin" at bounding box center [1373, 406] width 104 height 26
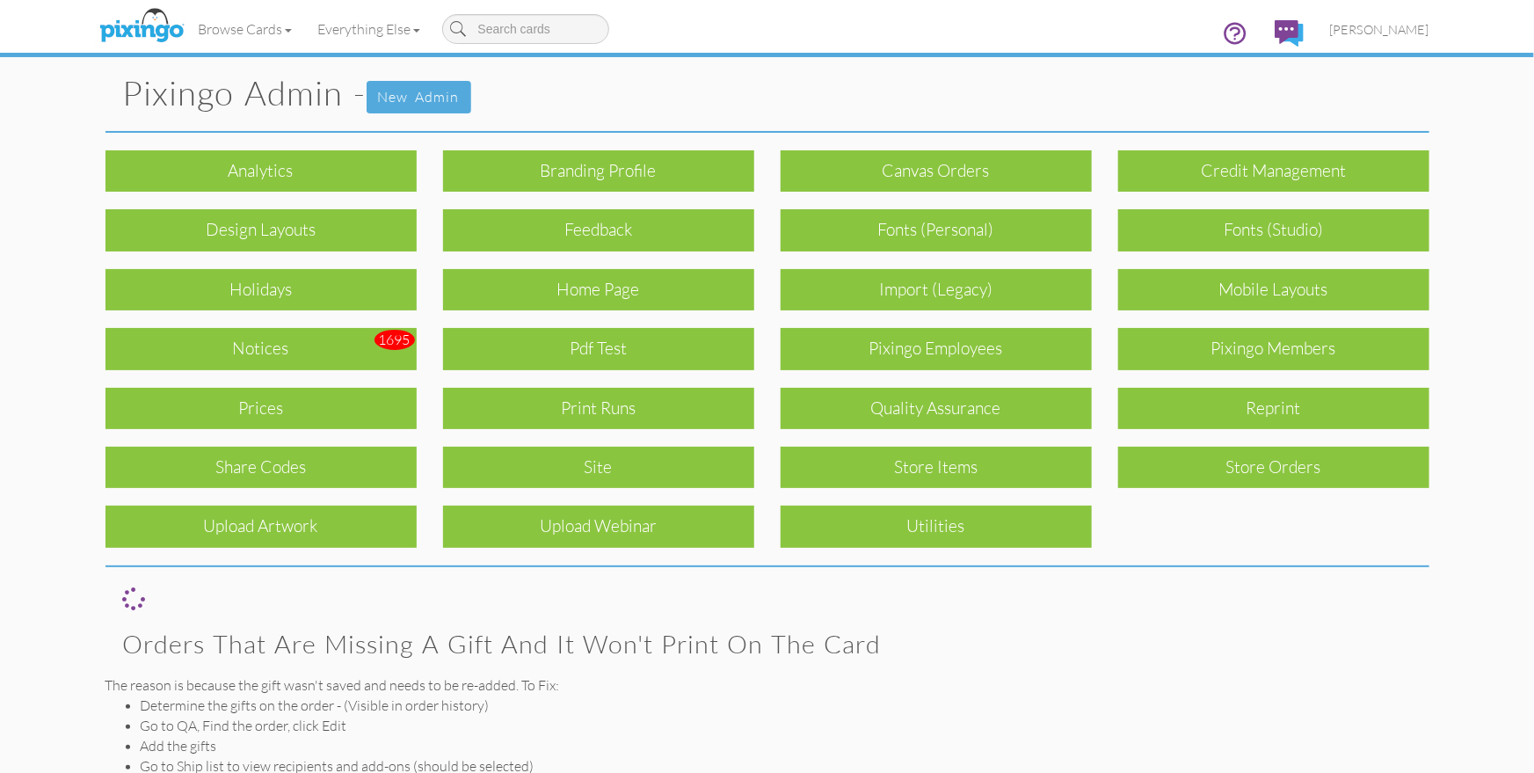
click at [1468, 356] on pixingo-admin "Toggle navigation Visit Pixingo Mobile Browse Cards Business Accounting Automot…" at bounding box center [767, 484] width 1534 height 969
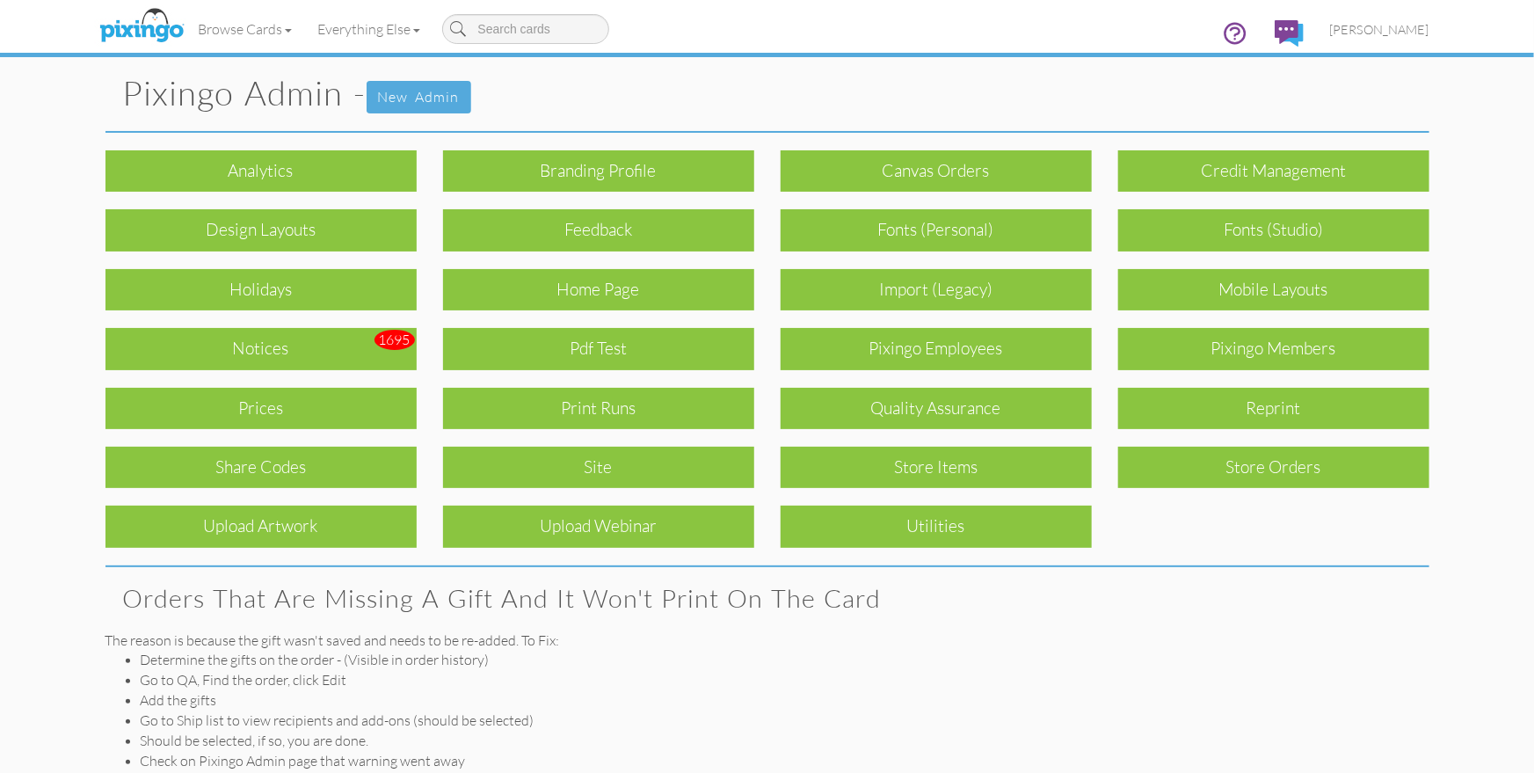
scroll to position [149, 0]
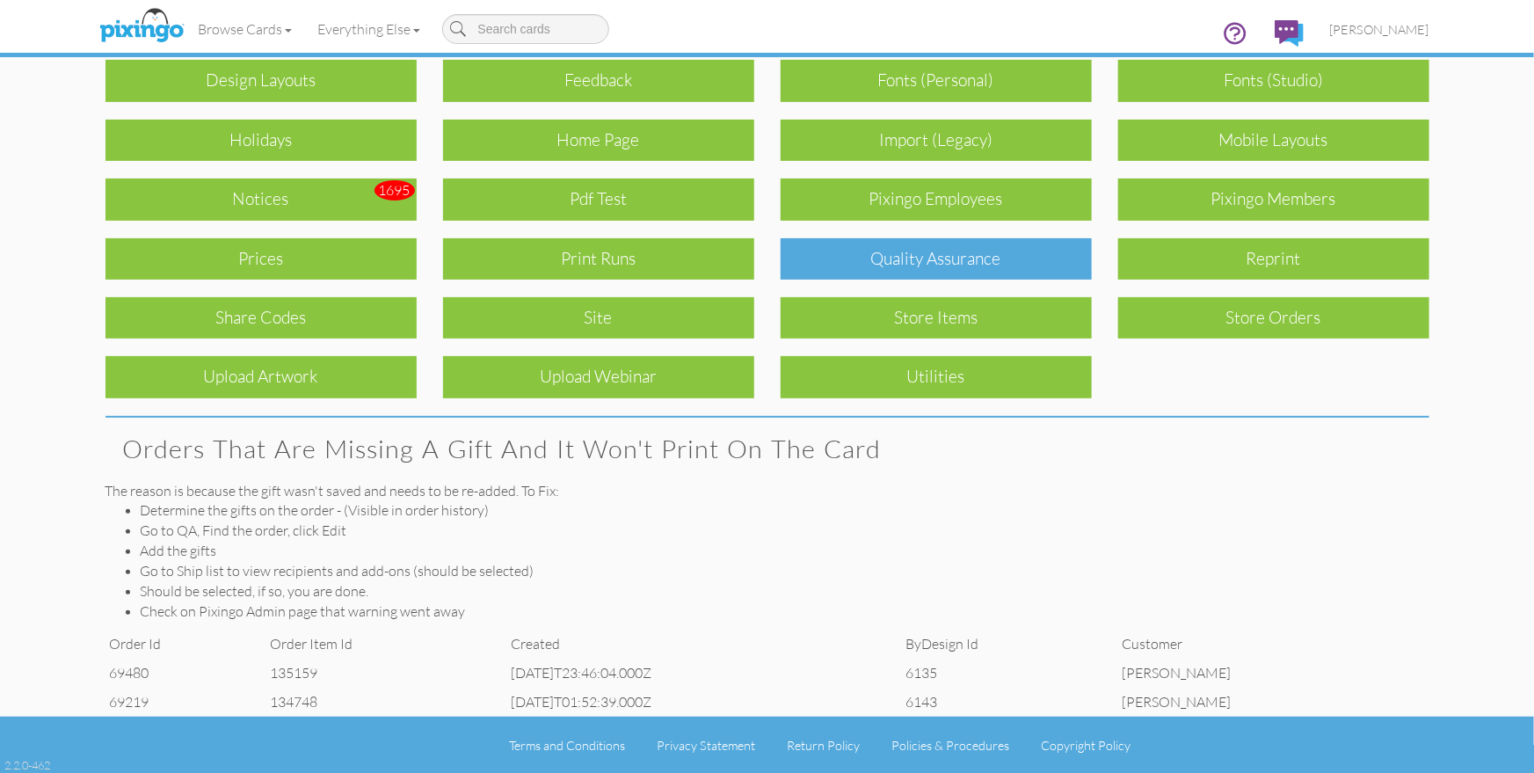
click at [1032, 261] on div "Quality Assurance" at bounding box center [936, 258] width 311 height 41
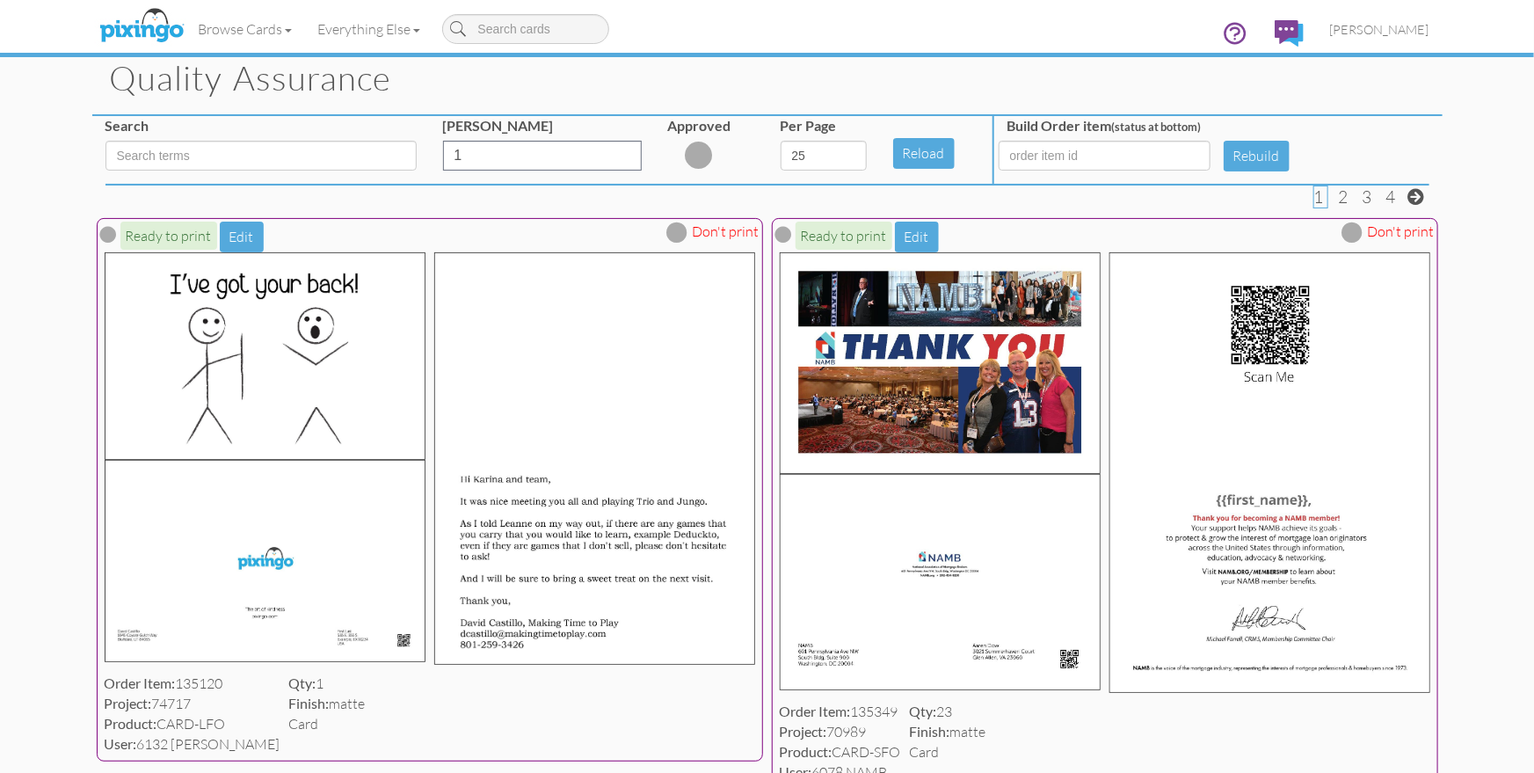
scroll to position [81, 0]
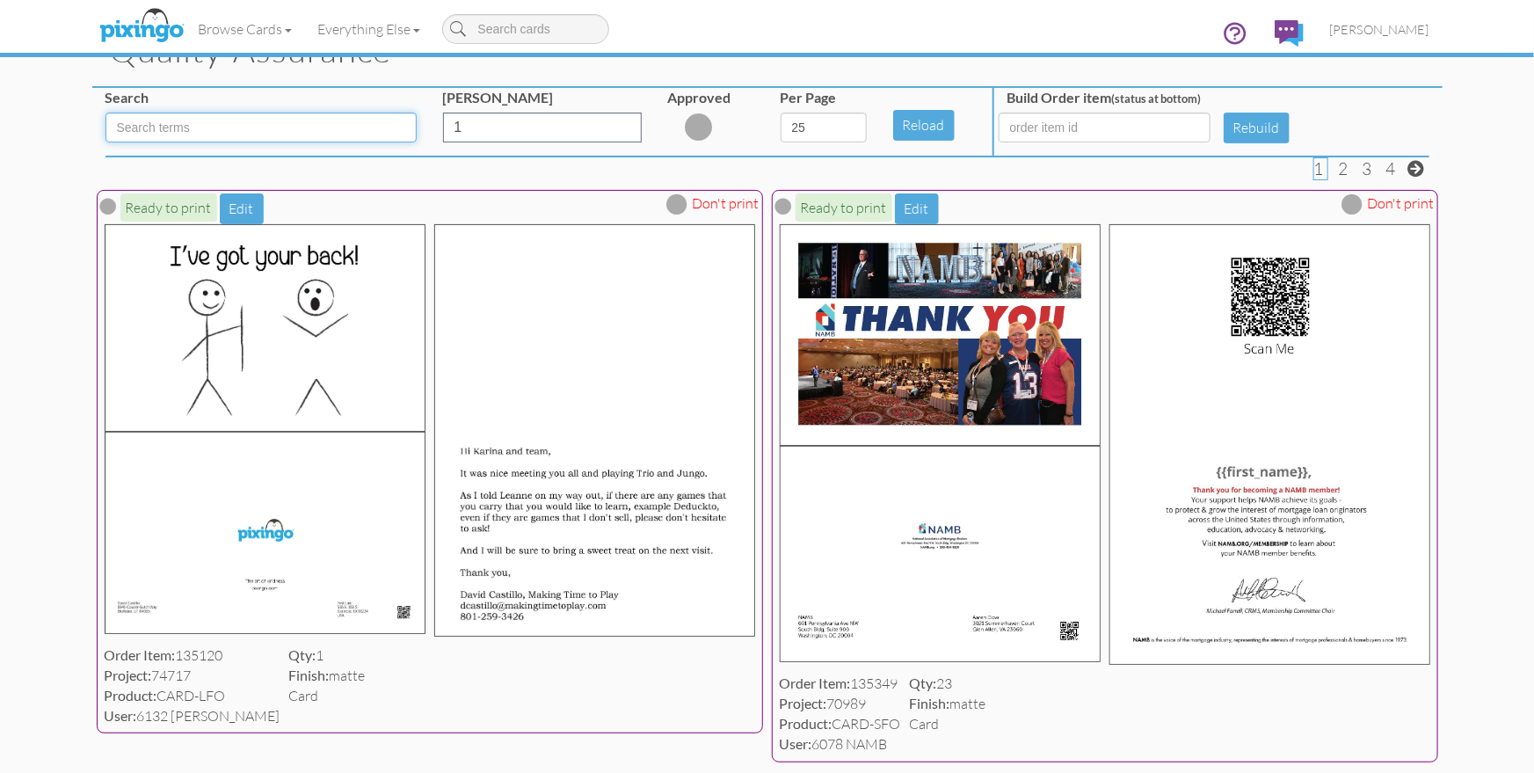
click at [203, 120] on input at bounding box center [261, 128] width 311 height 30
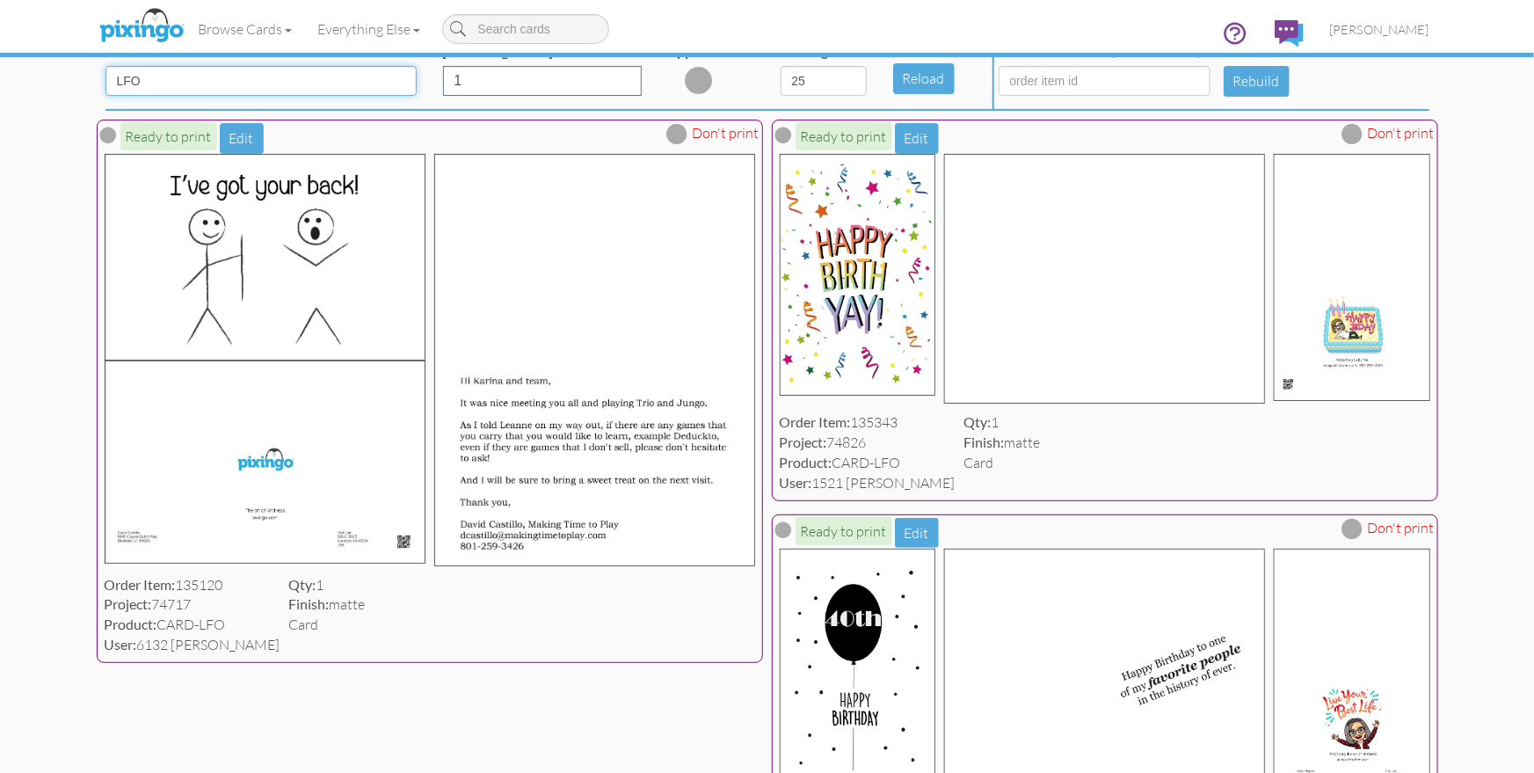
scroll to position [0, 0]
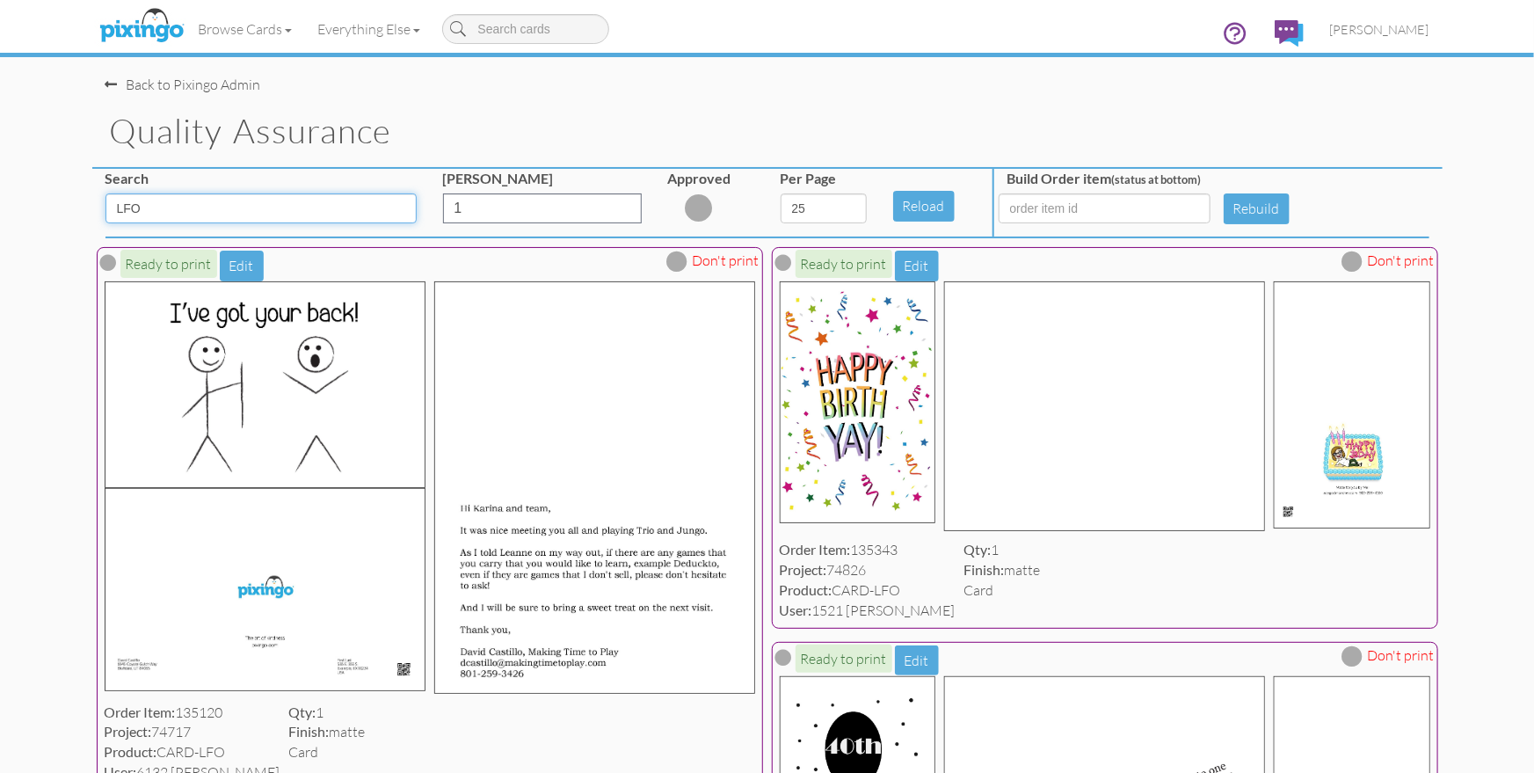
type input "LFO"
